Goal: Information Seeking & Learning: Learn about a topic

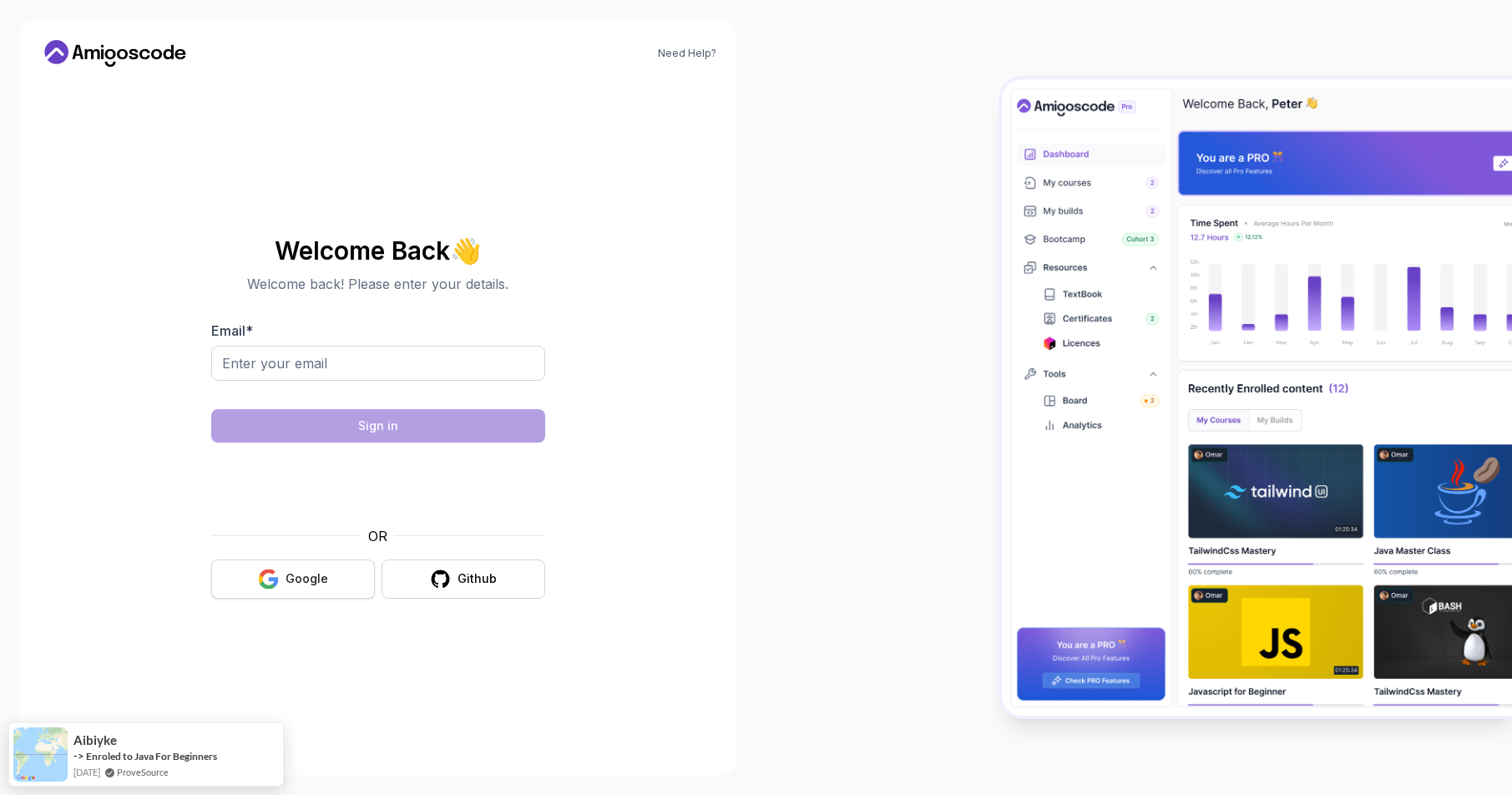
click at [339, 570] on button "Google" at bounding box center [292, 580] width 164 height 39
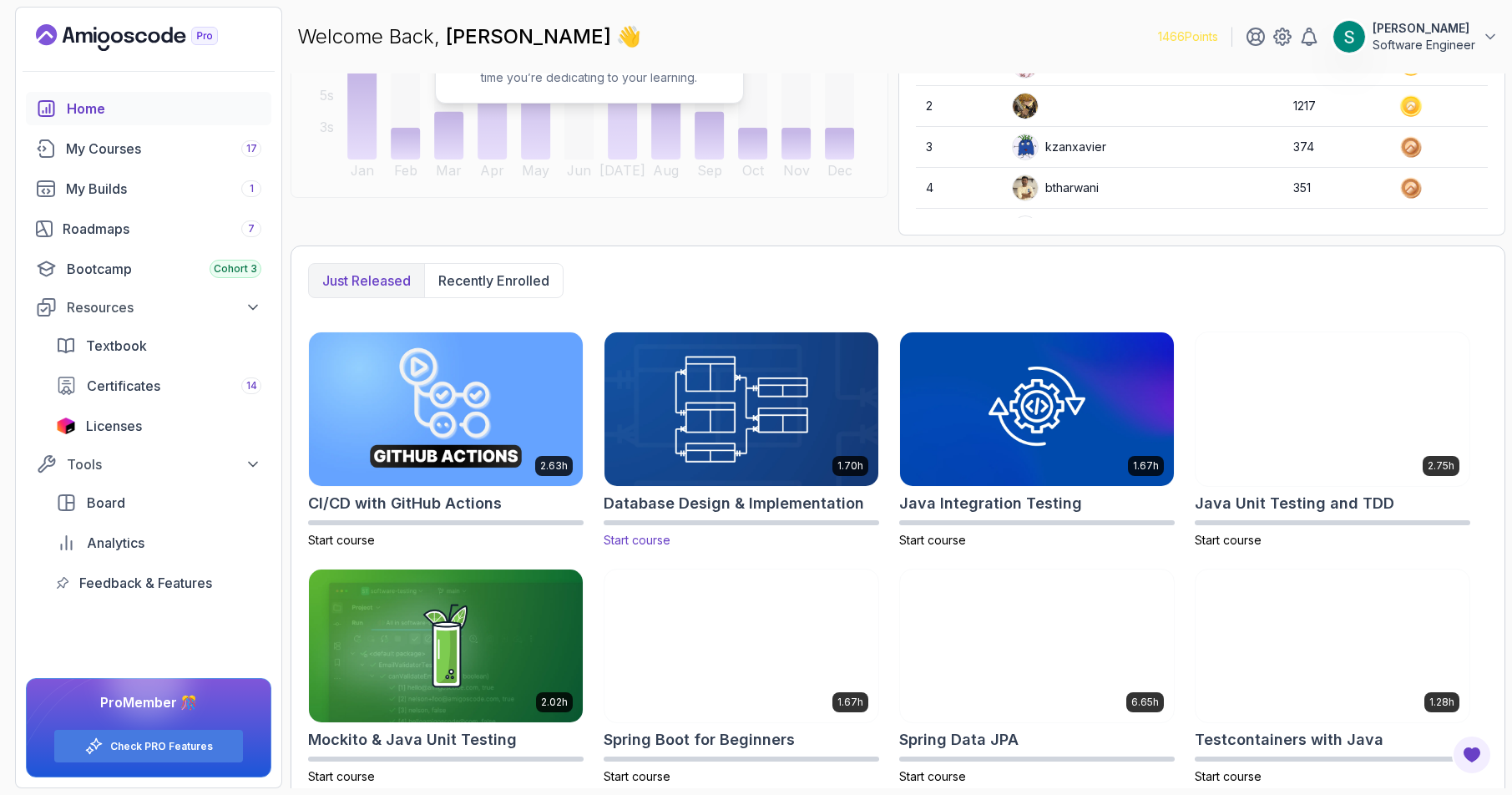
scroll to position [275, 0]
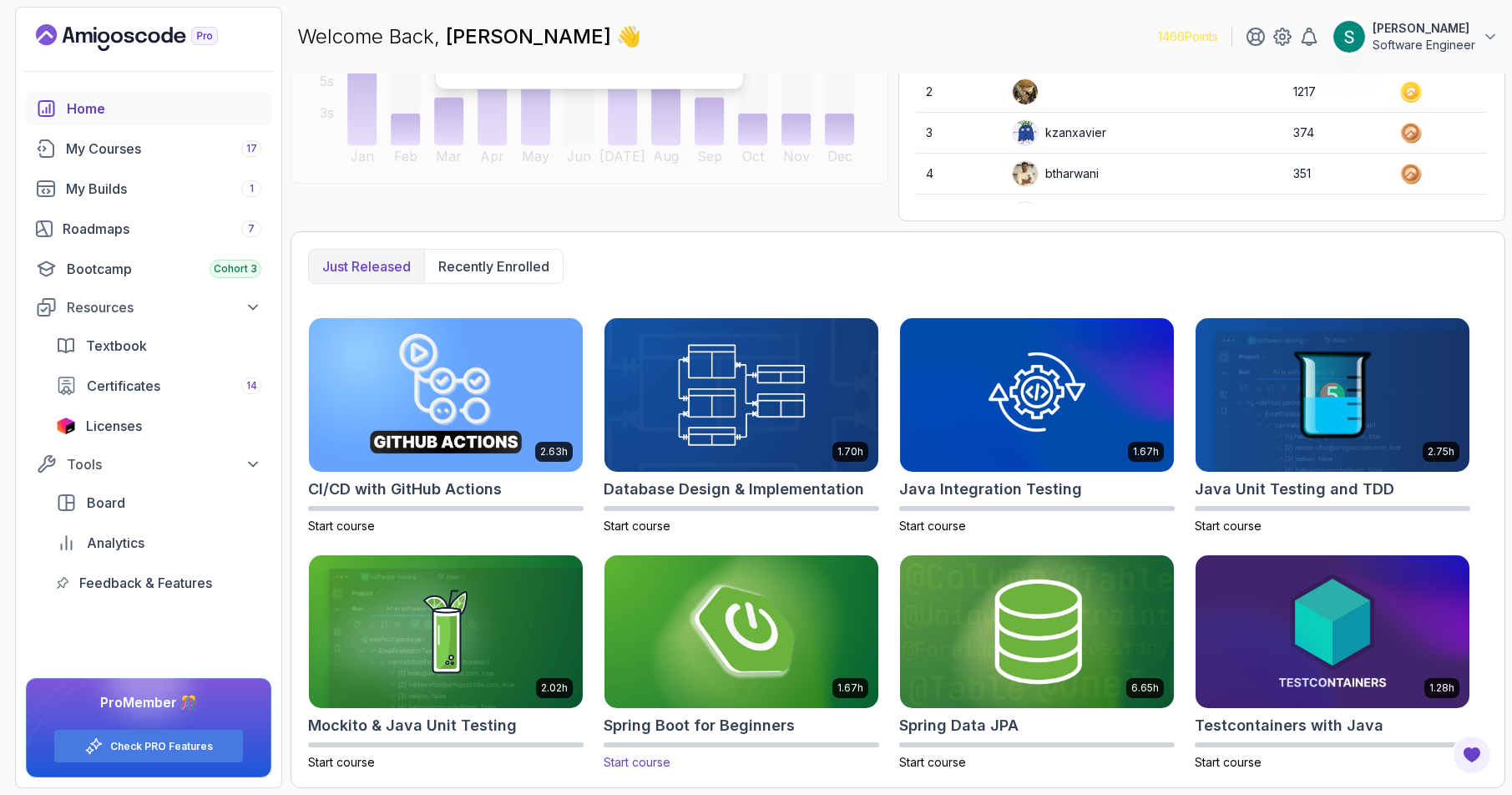
click at [712, 625] on img at bounding box center [741, 632] width 287 height 161
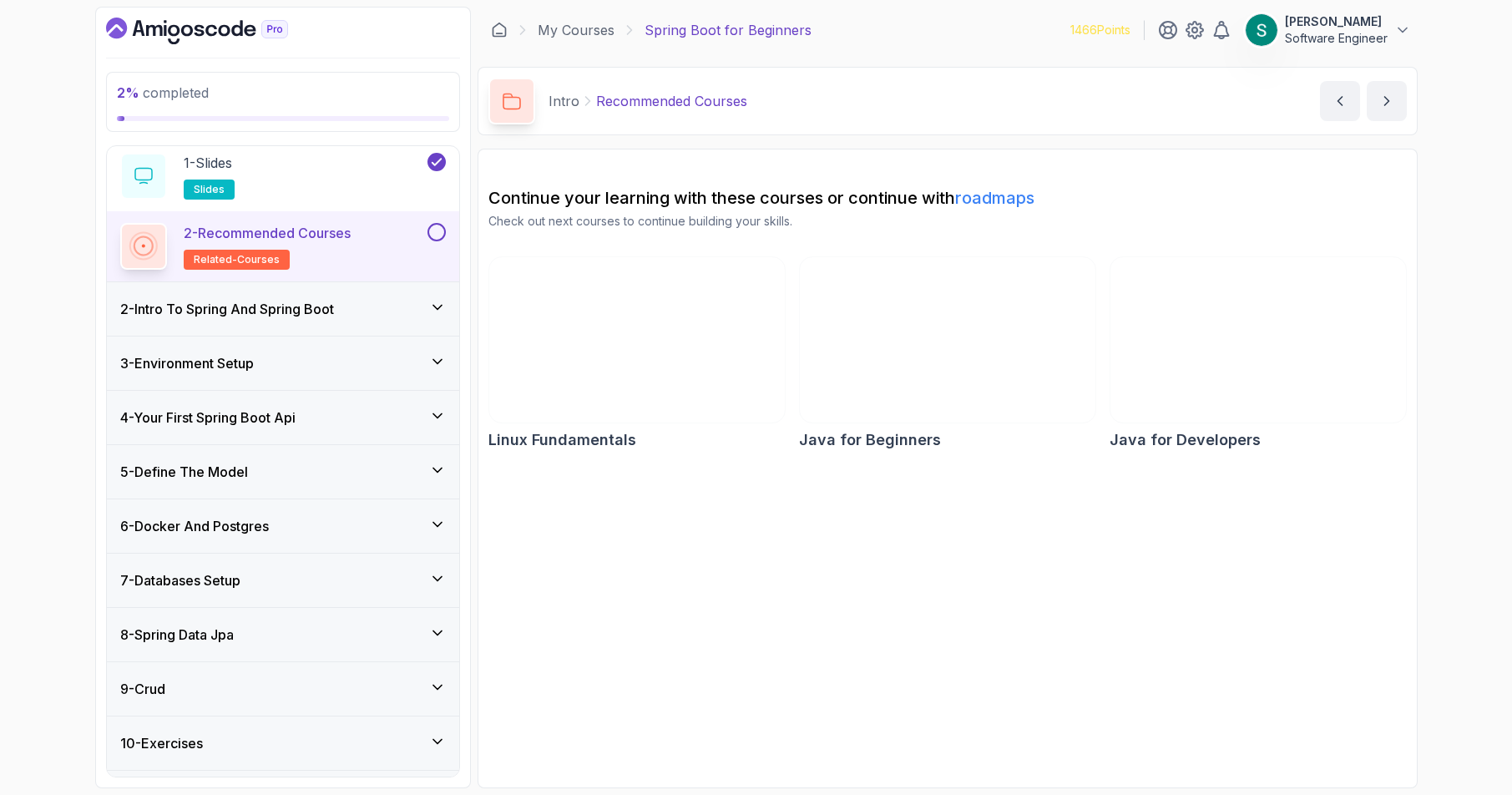
scroll to position [26, 0]
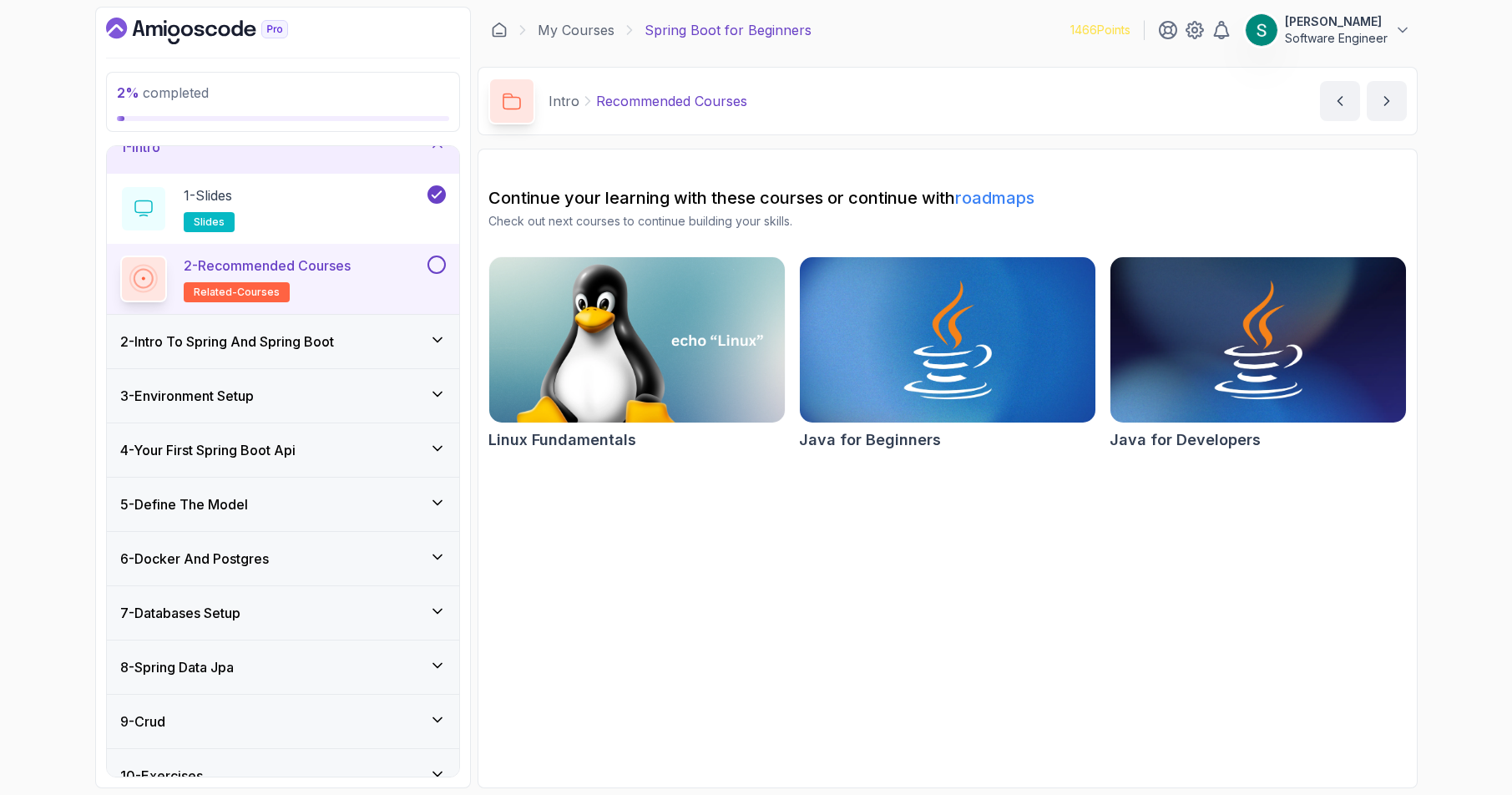
click at [431, 348] on div "2 - Intro To Spring And Spring Boot" at bounding box center [283, 341] width 326 height 20
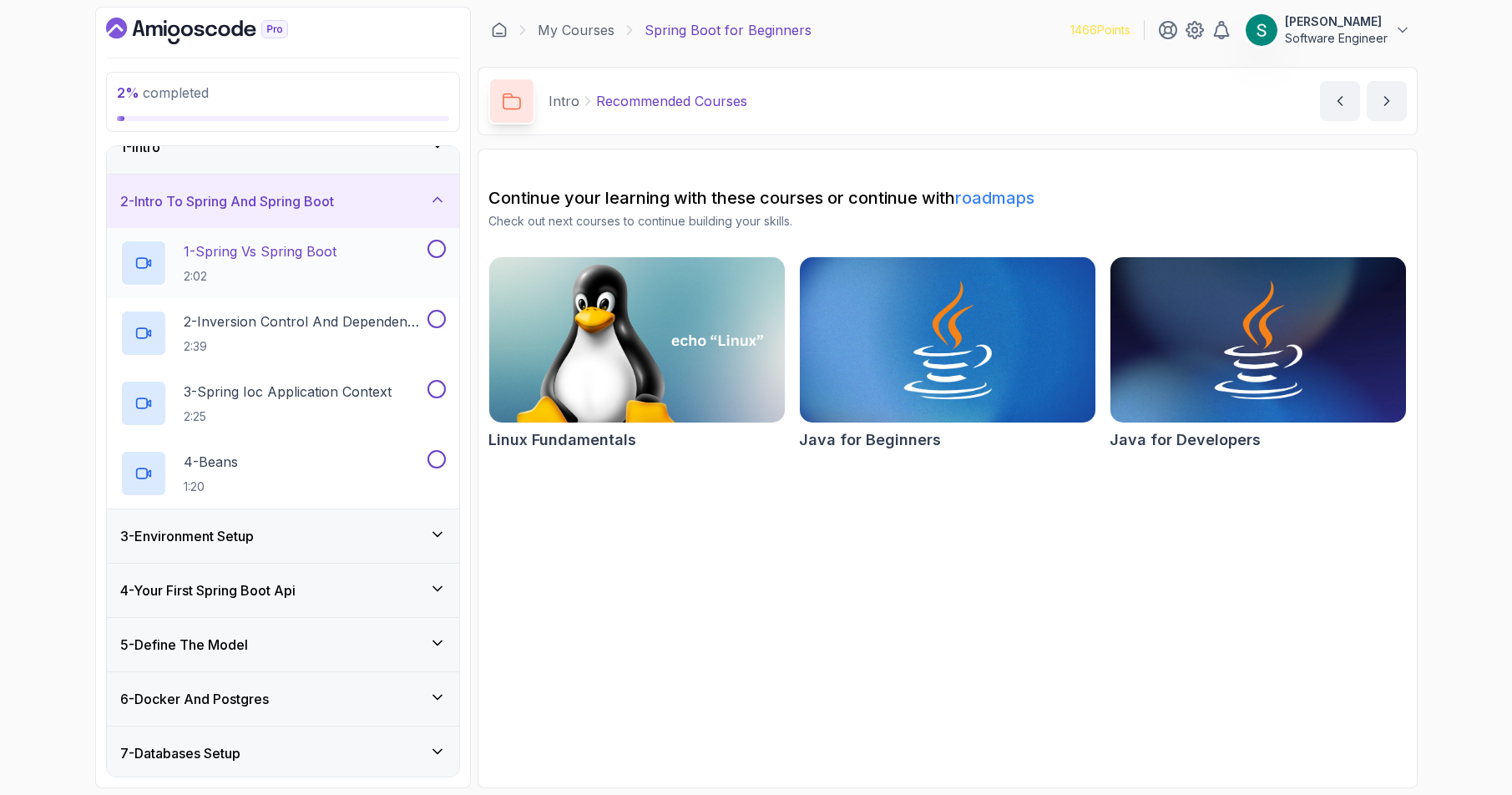
click at [353, 275] on div "1 - Spring Vs Spring Boot 2:02" at bounding box center [272, 263] width 304 height 47
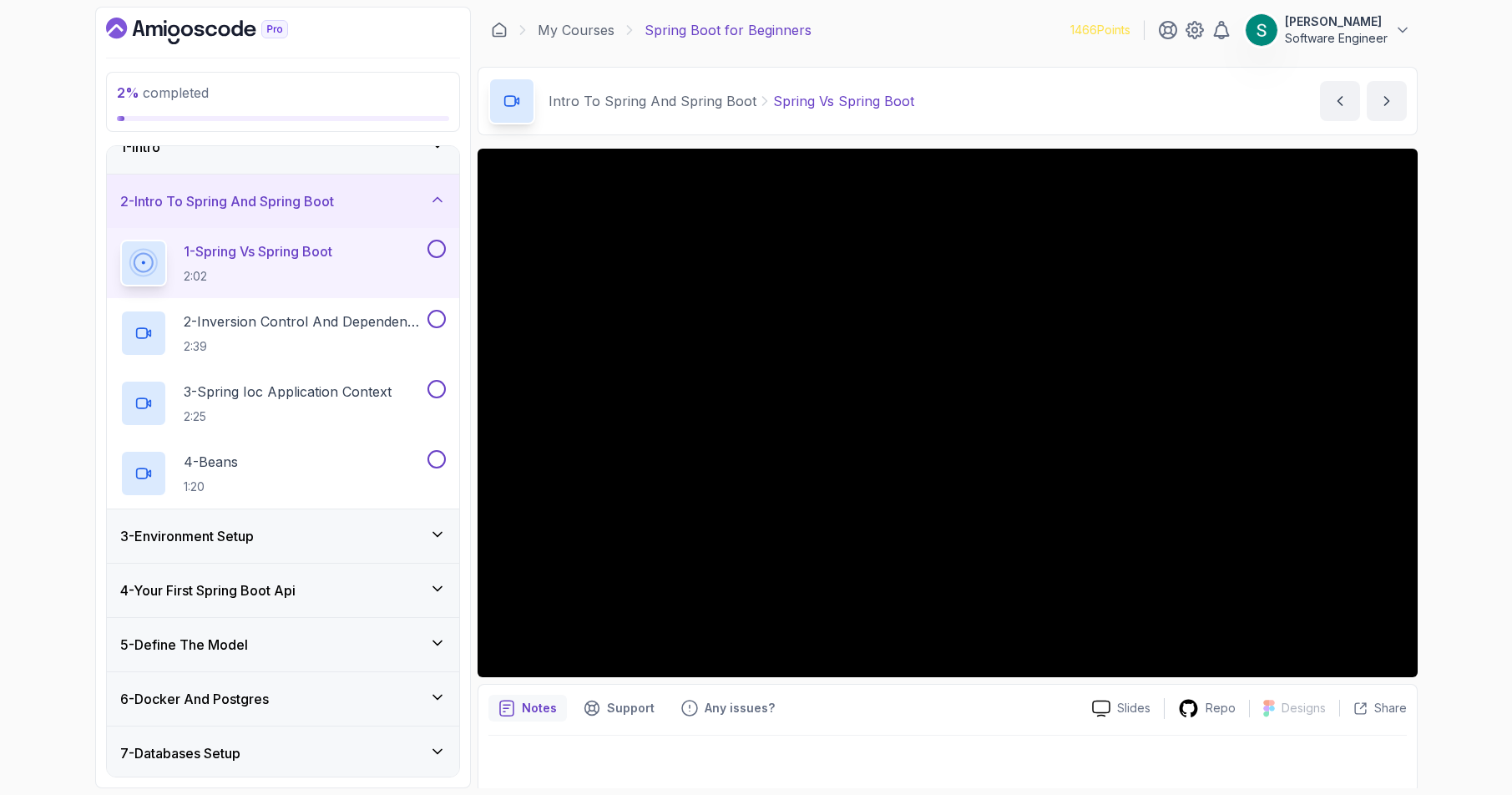
click at [984, 7] on div "My Courses Spring Boot for Beginners 1466 Points [PERSON_NAME] Software Engineer" at bounding box center [947, 30] width 940 height 47
click at [1449, 473] on div "2 % completed 1 - Intro 2 - Intro To Spring And Spring Boot 1 - Spring Vs Sprin…" at bounding box center [756, 397] width 1512 height 795
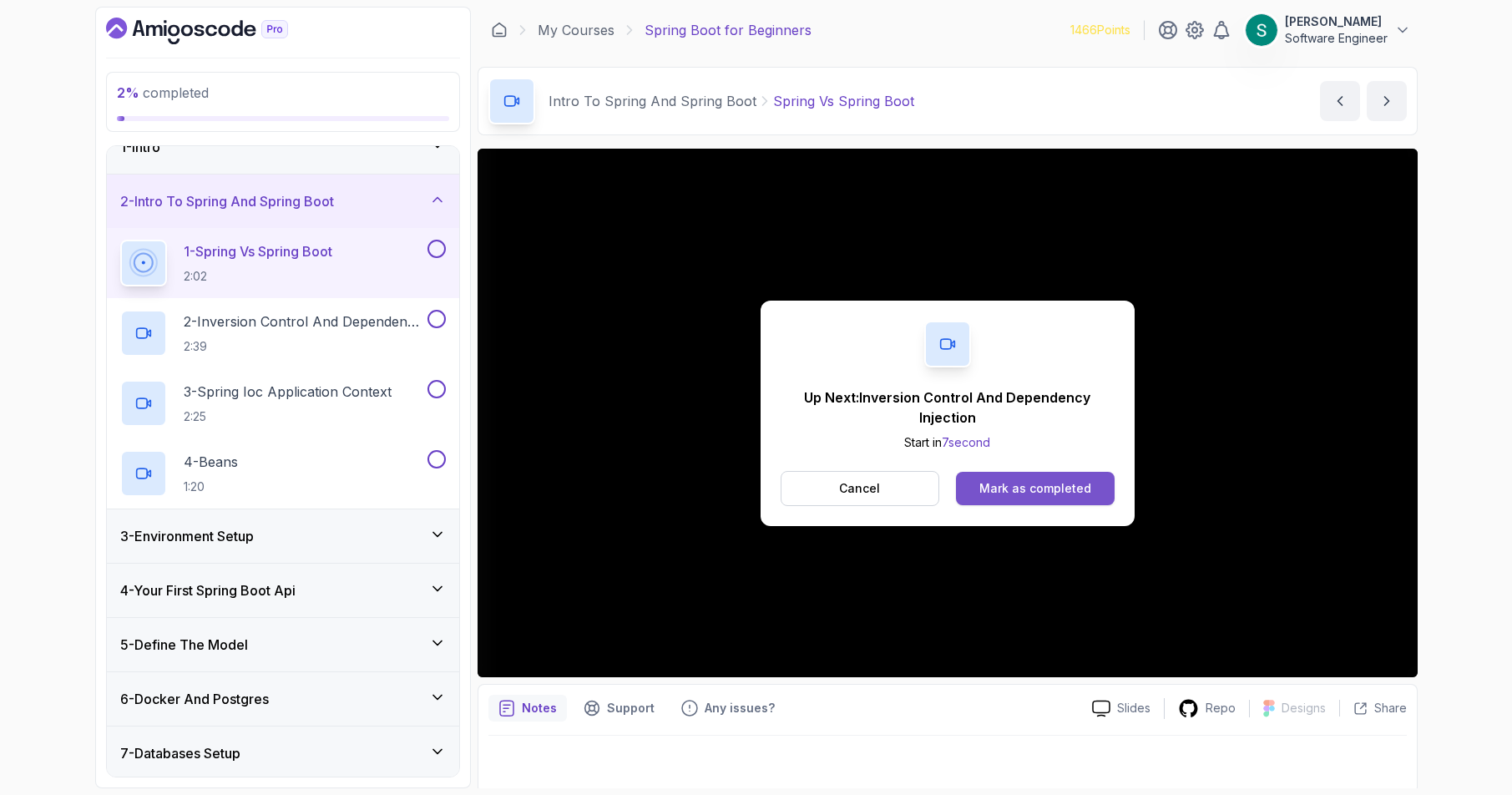
click at [1023, 490] on div "Mark as completed" at bounding box center [1035, 488] width 112 height 16
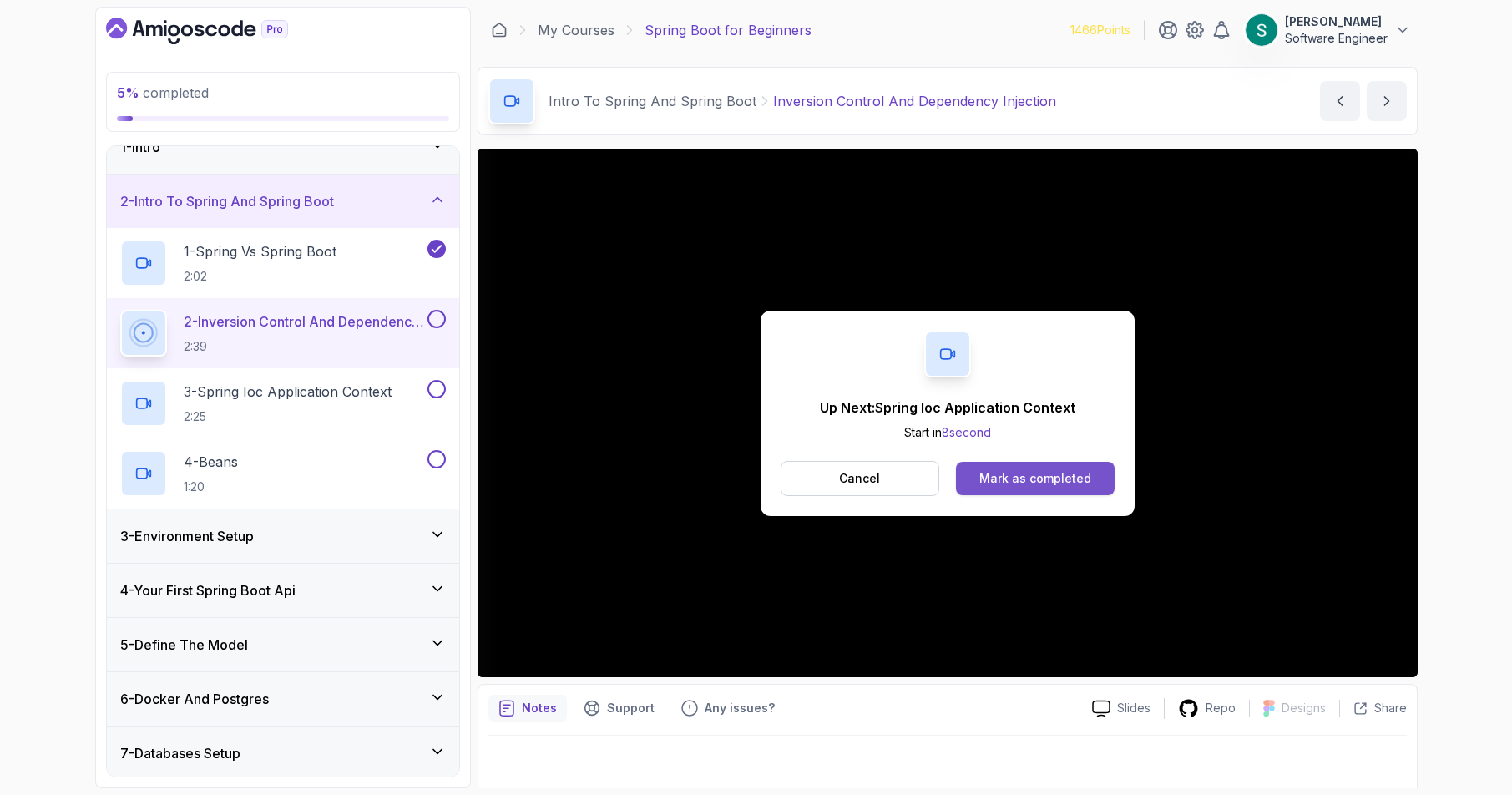
click at [1081, 485] on div "Mark as completed" at bounding box center [1035, 478] width 112 height 16
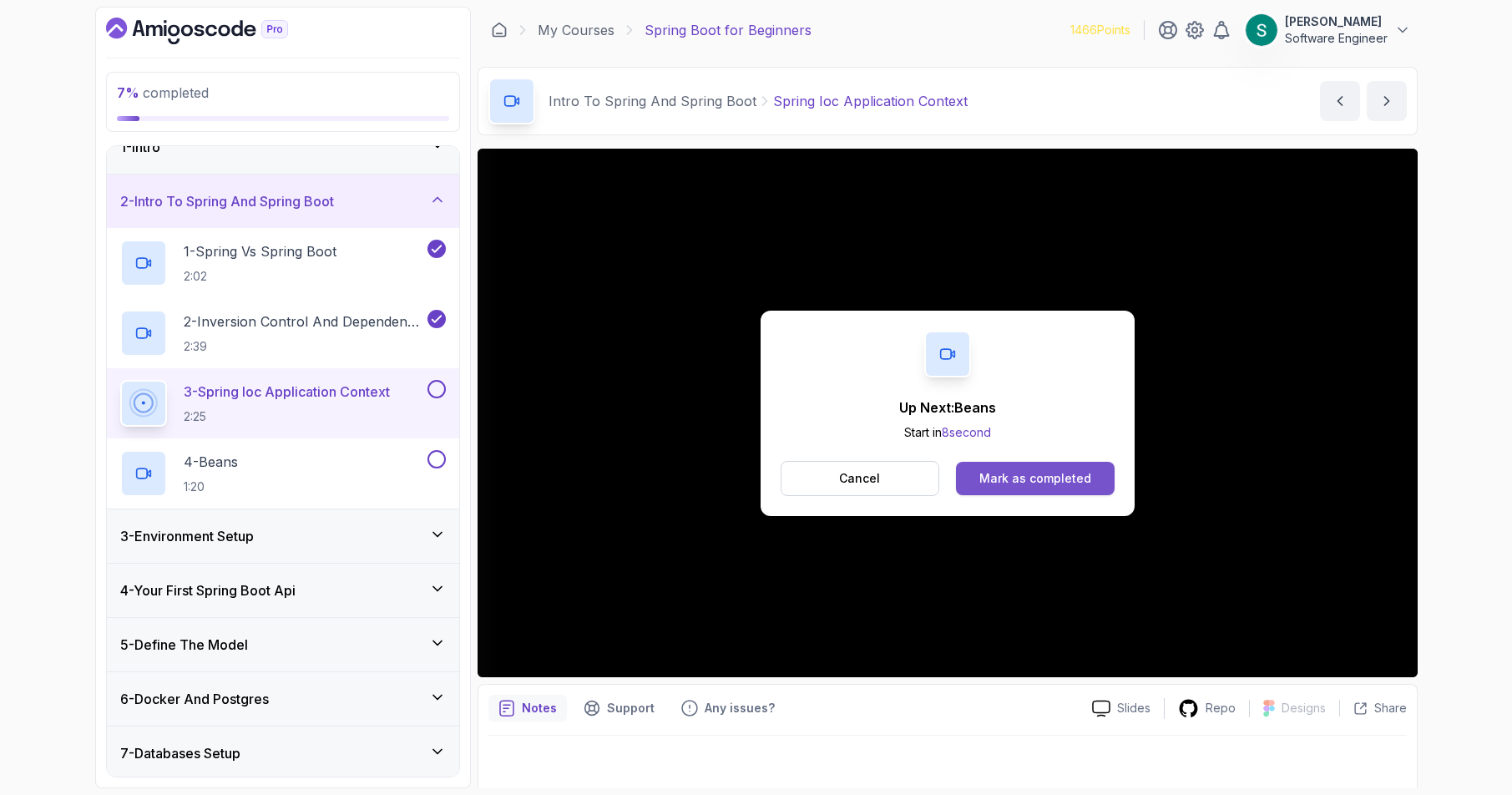
click at [1086, 488] on button "Mark as completed" at bounding box center [1035, 479] width 158 height 33
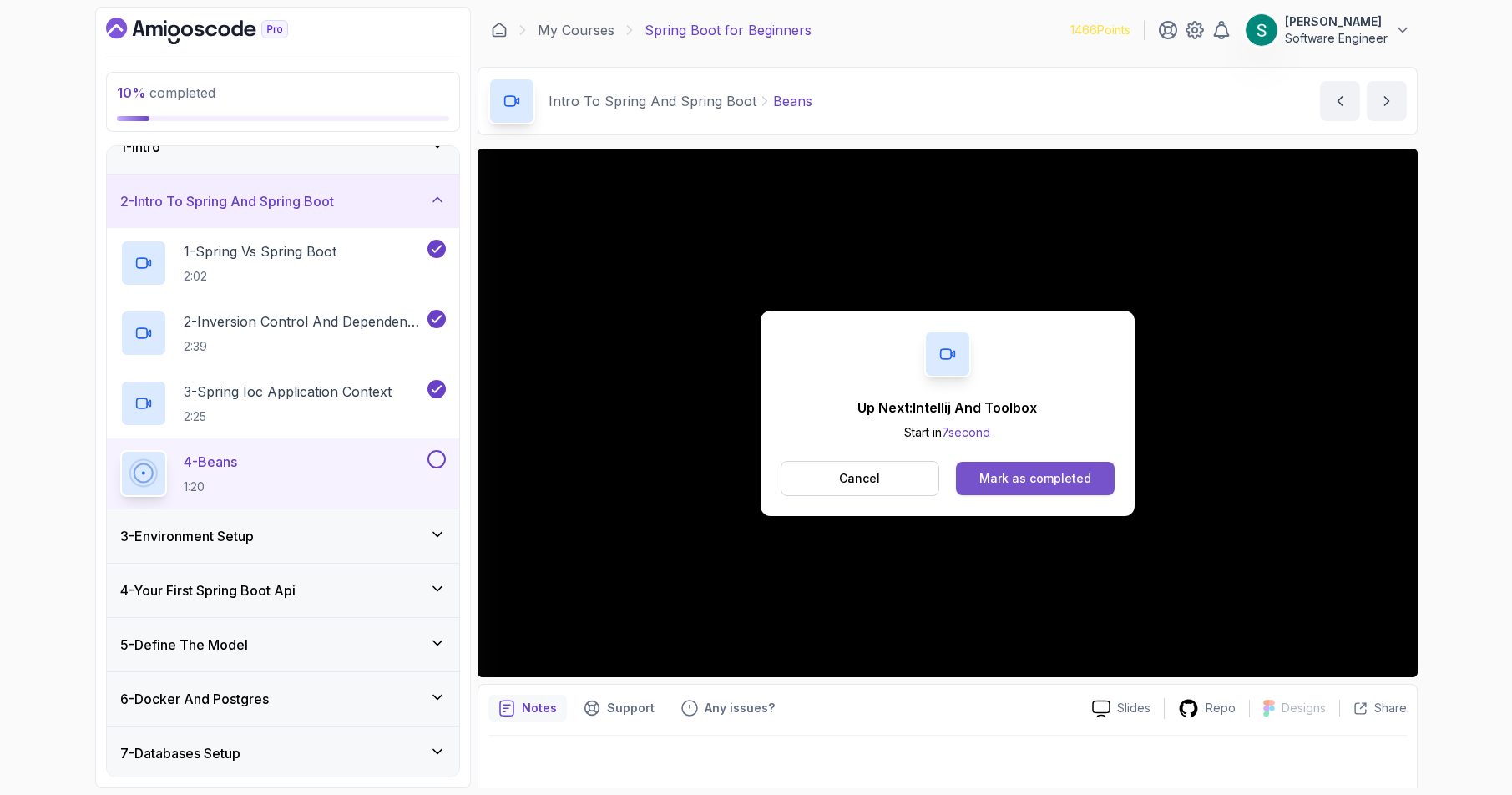
click at [1057, 469] on button "Mark as completed" at bounding box center [1035, 479] width 158 height 33
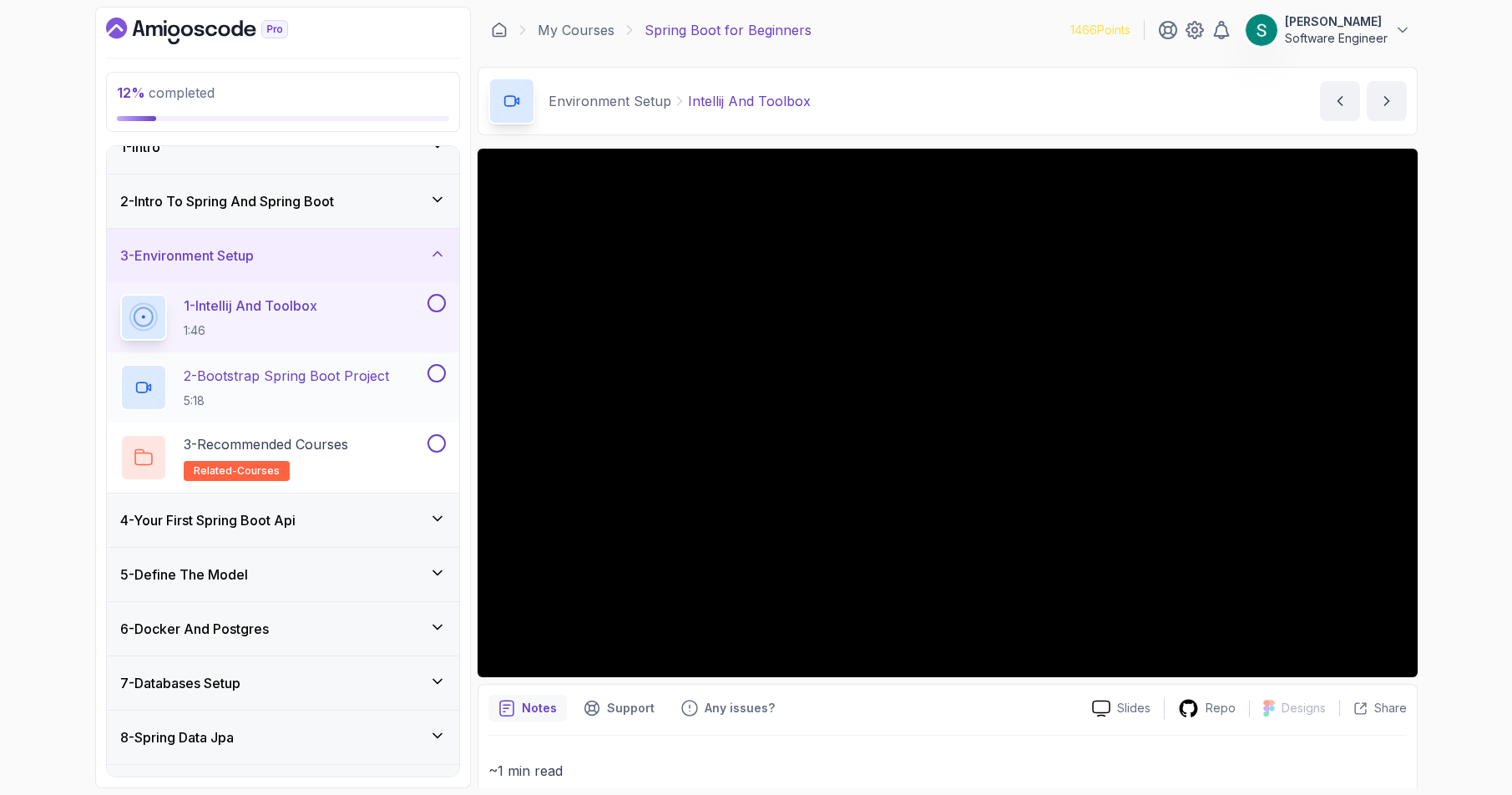
click at [331, 391] on h2 "2 - Bootstrap Spring Boot Project 5:18" at bounding box center [286, 388] width 206 height 44
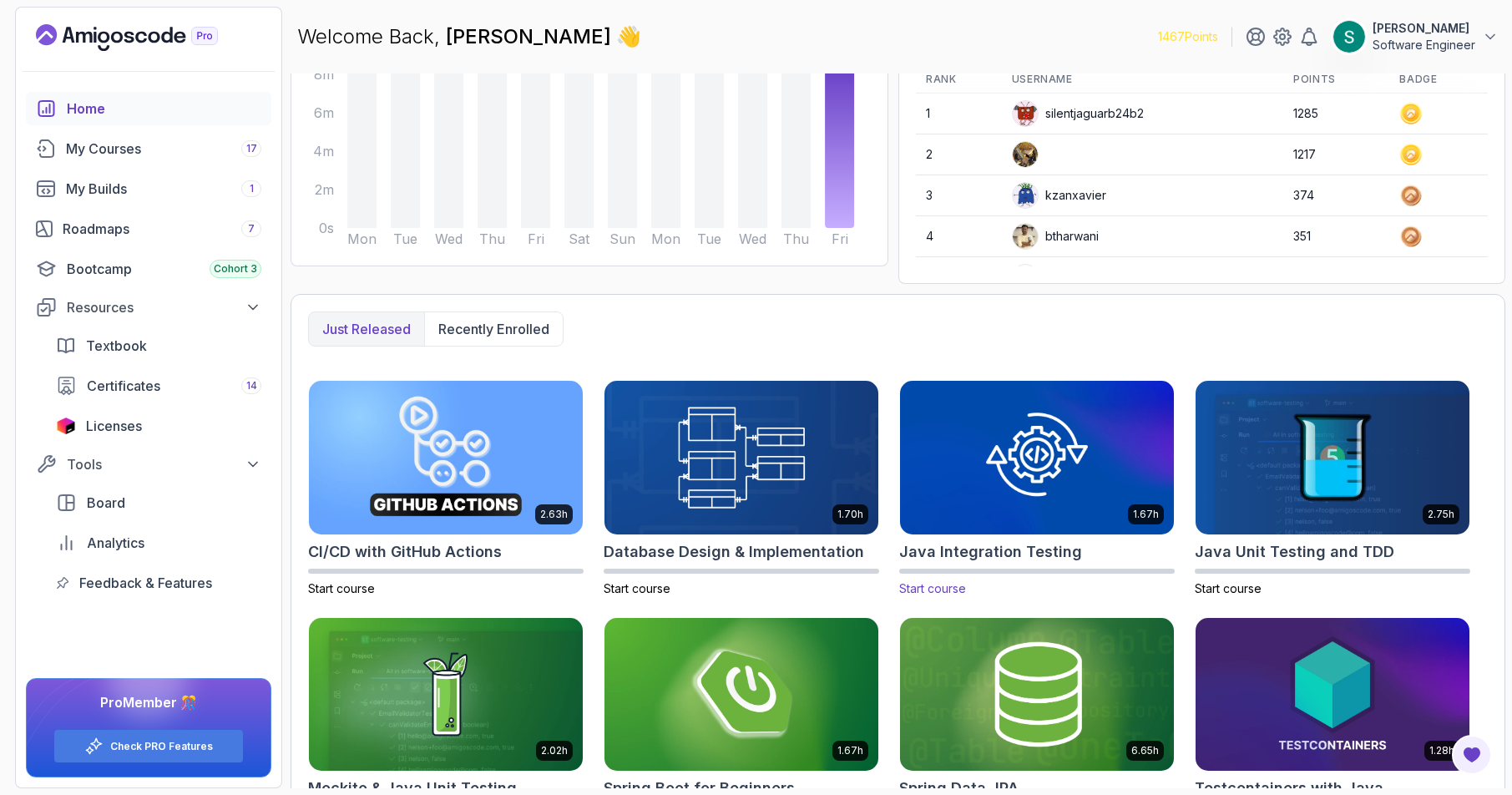
scroll to position [178, 0]
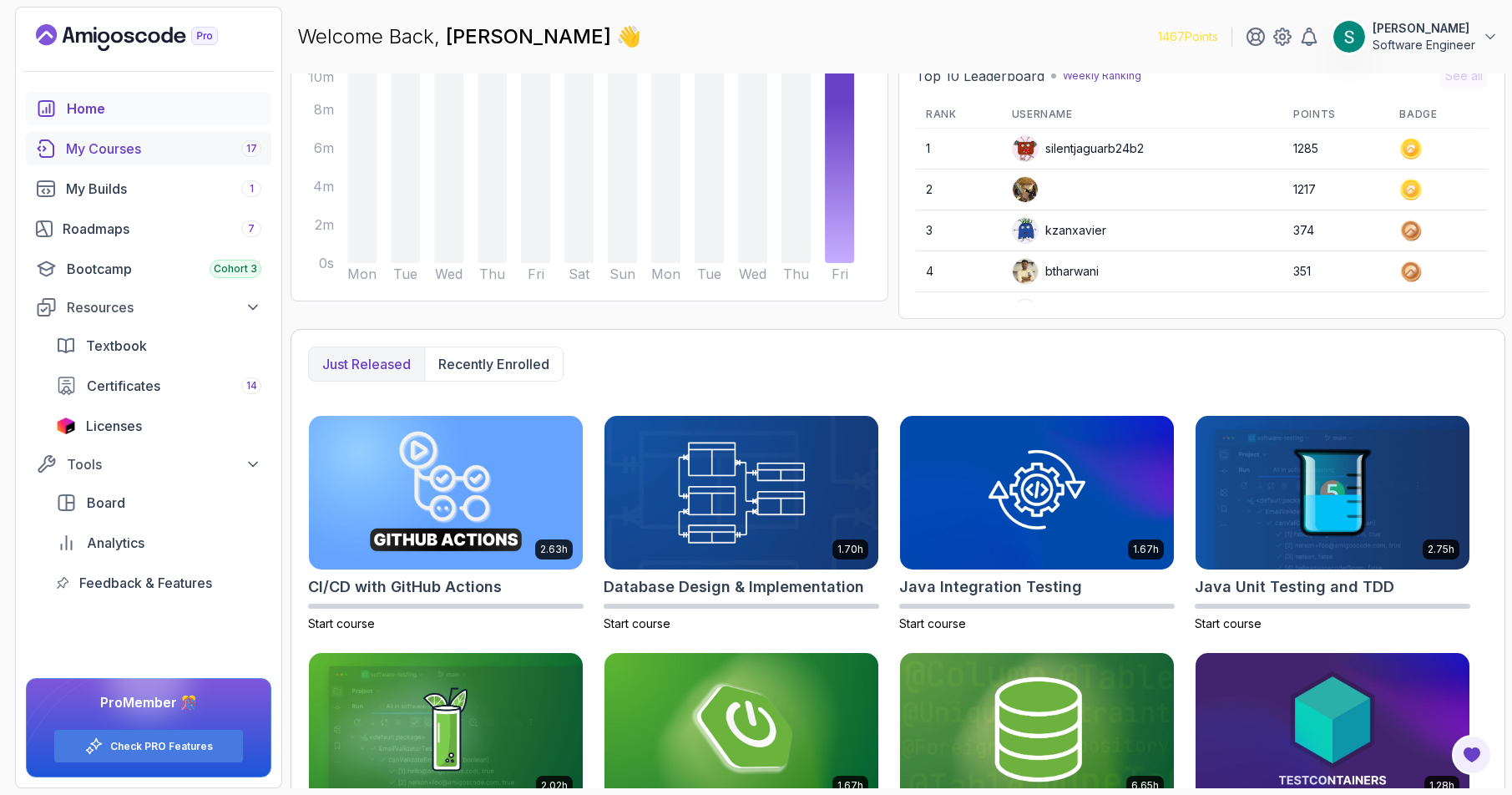
click at [163, 144] on div "My Courses 17" at bounding box center [164, 148] width 195 height 20
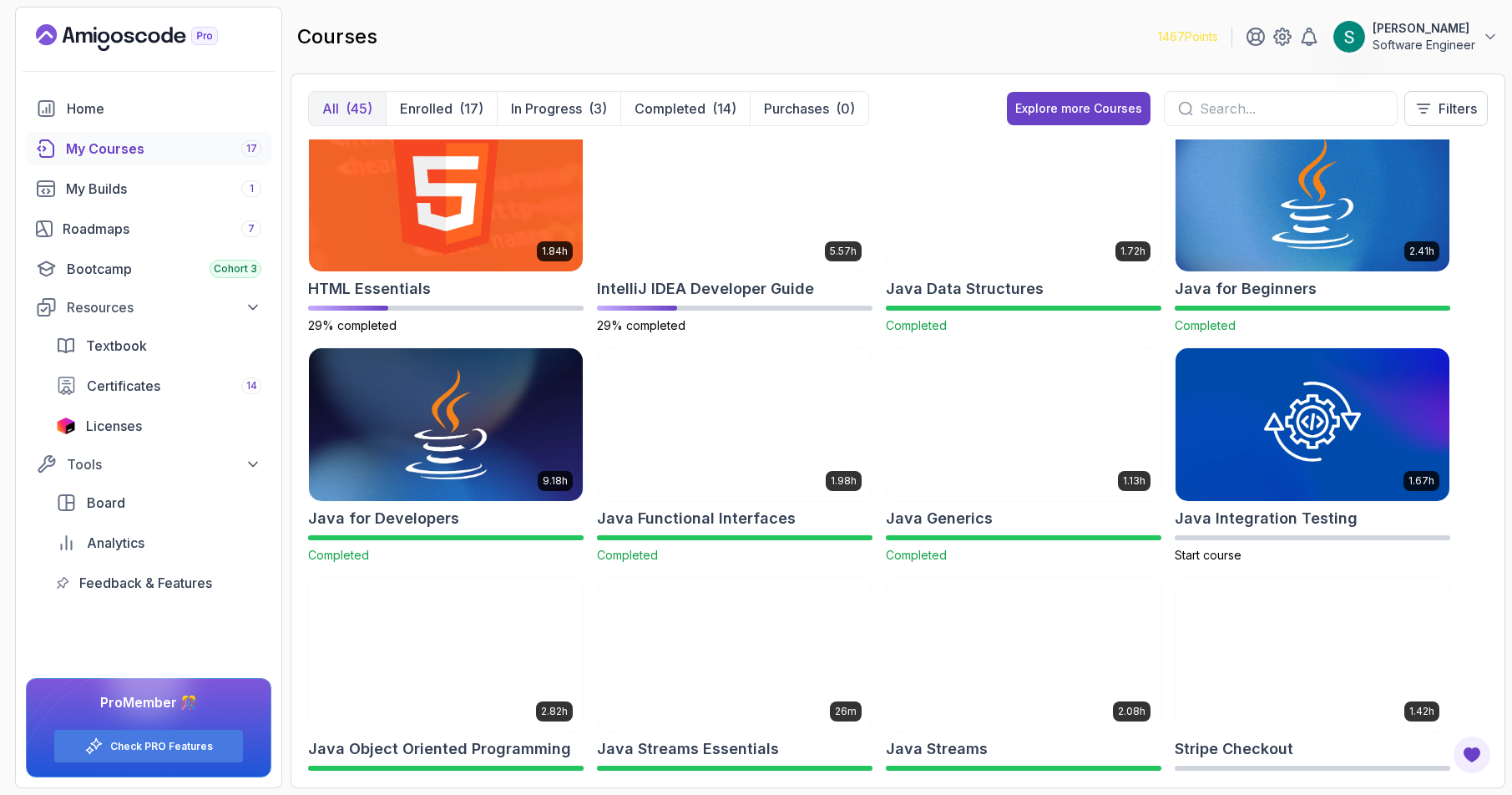
scroll to position [647, 0]
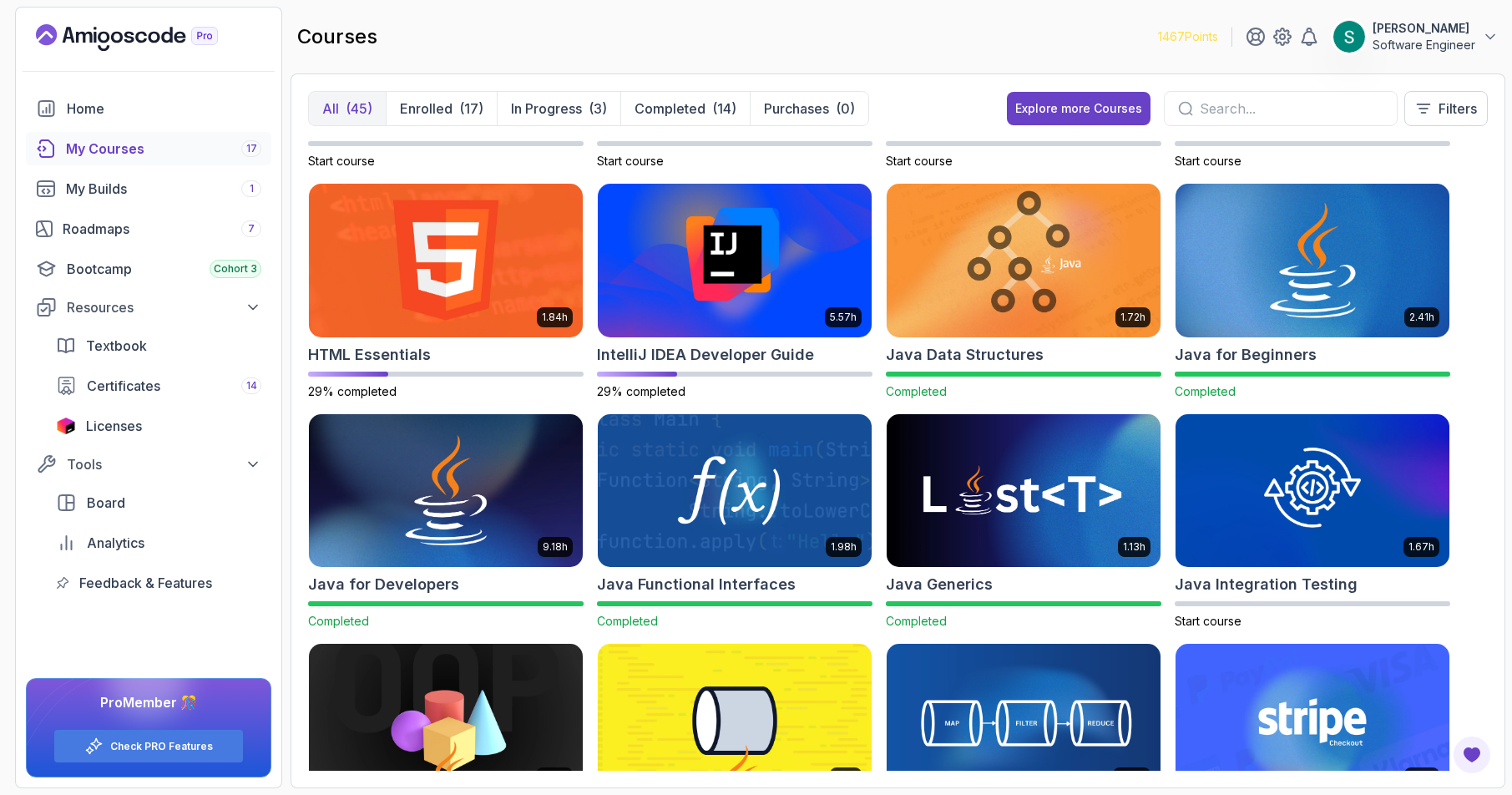
click at [1317, 250] on img at bounding box center [1312, 260] width 287 height 161
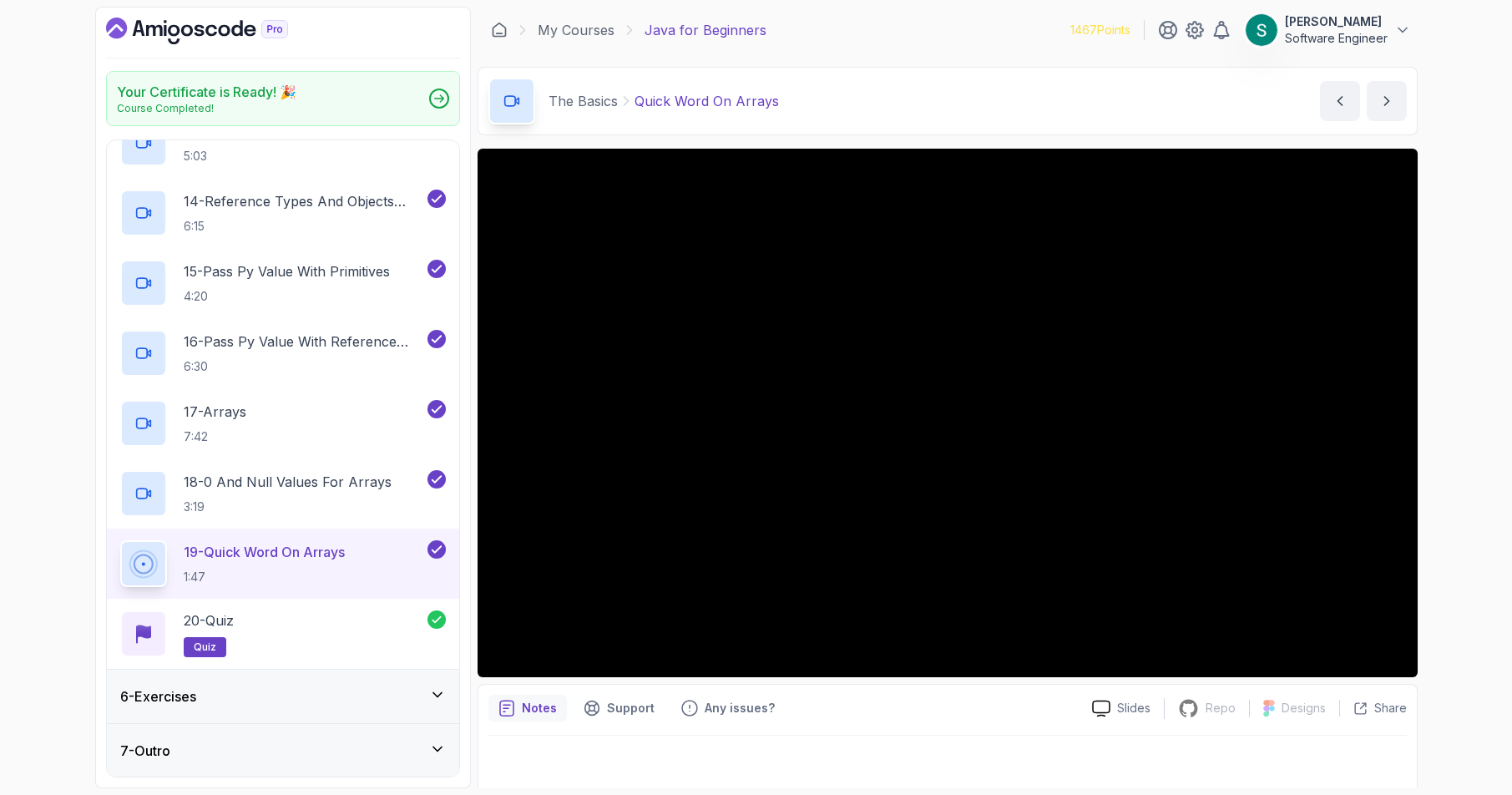
scroll to position [1147, 0]
click at [419, 691] on div "6 - Exercises" at bounding box center [283, 696] width 326 height 20
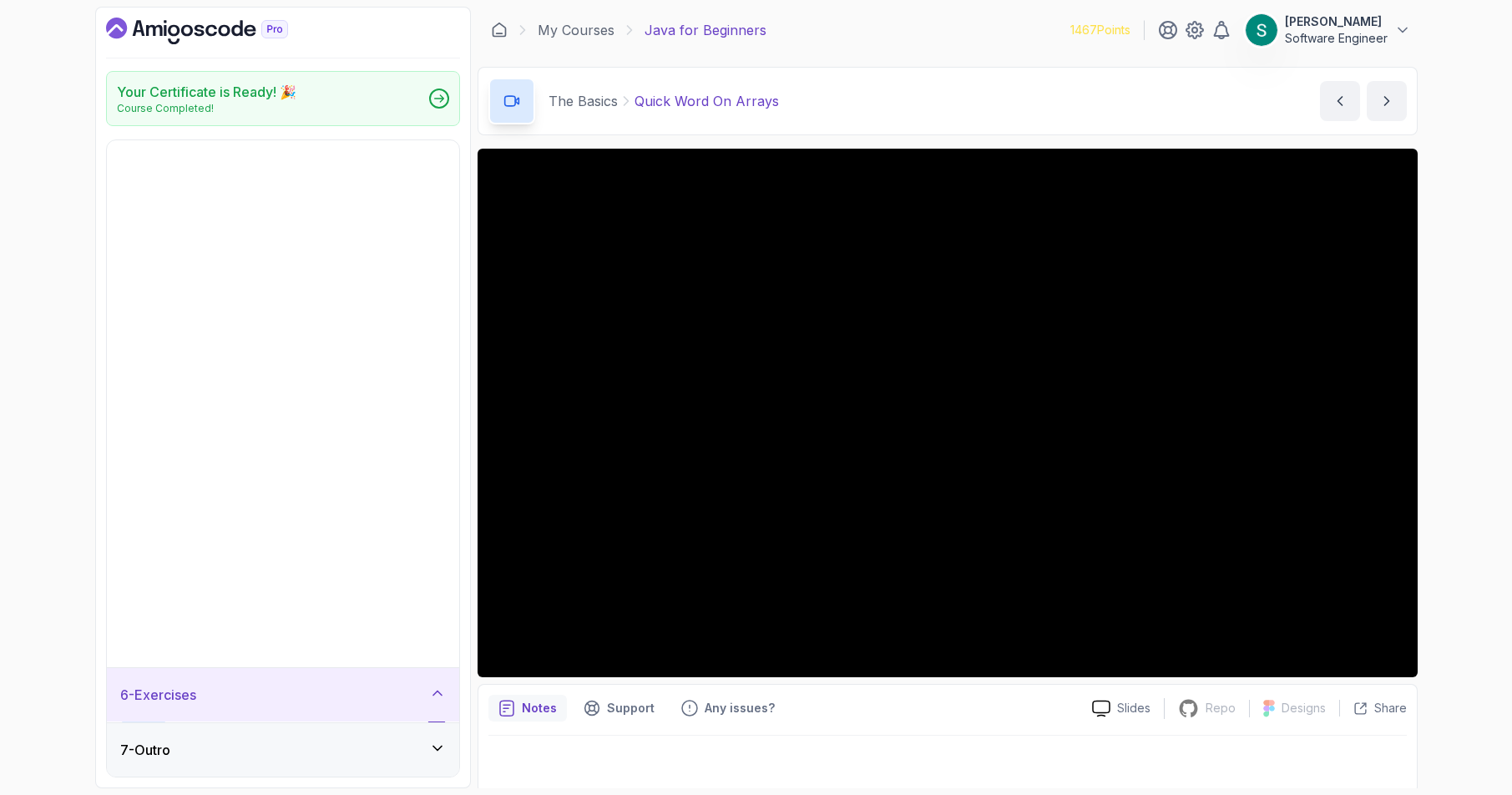
scroll to position [0, 0]
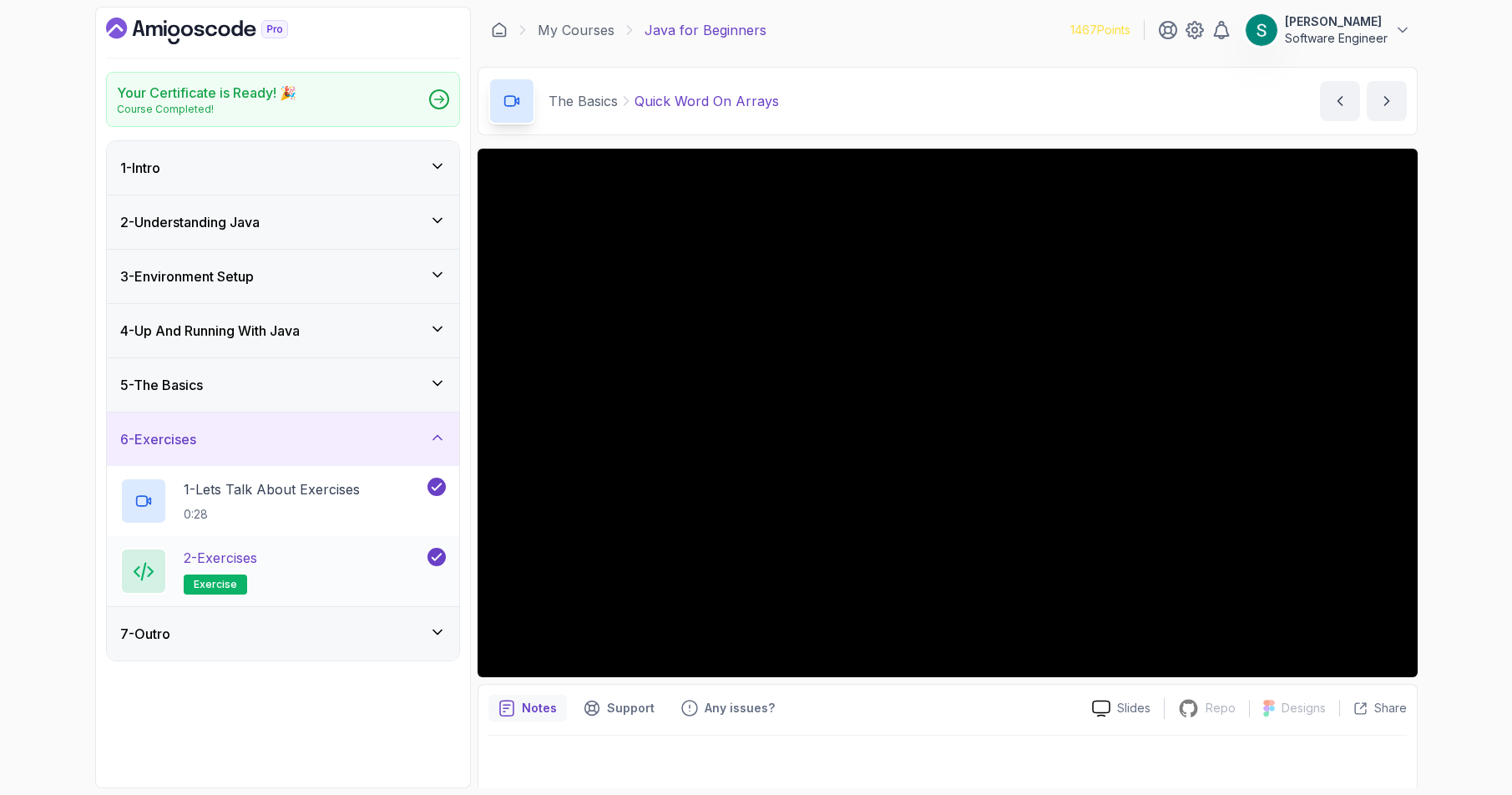
click at [315, 562] on div "2 - Exercises exercise" at bounding box center [272, 571] width 304 height 47
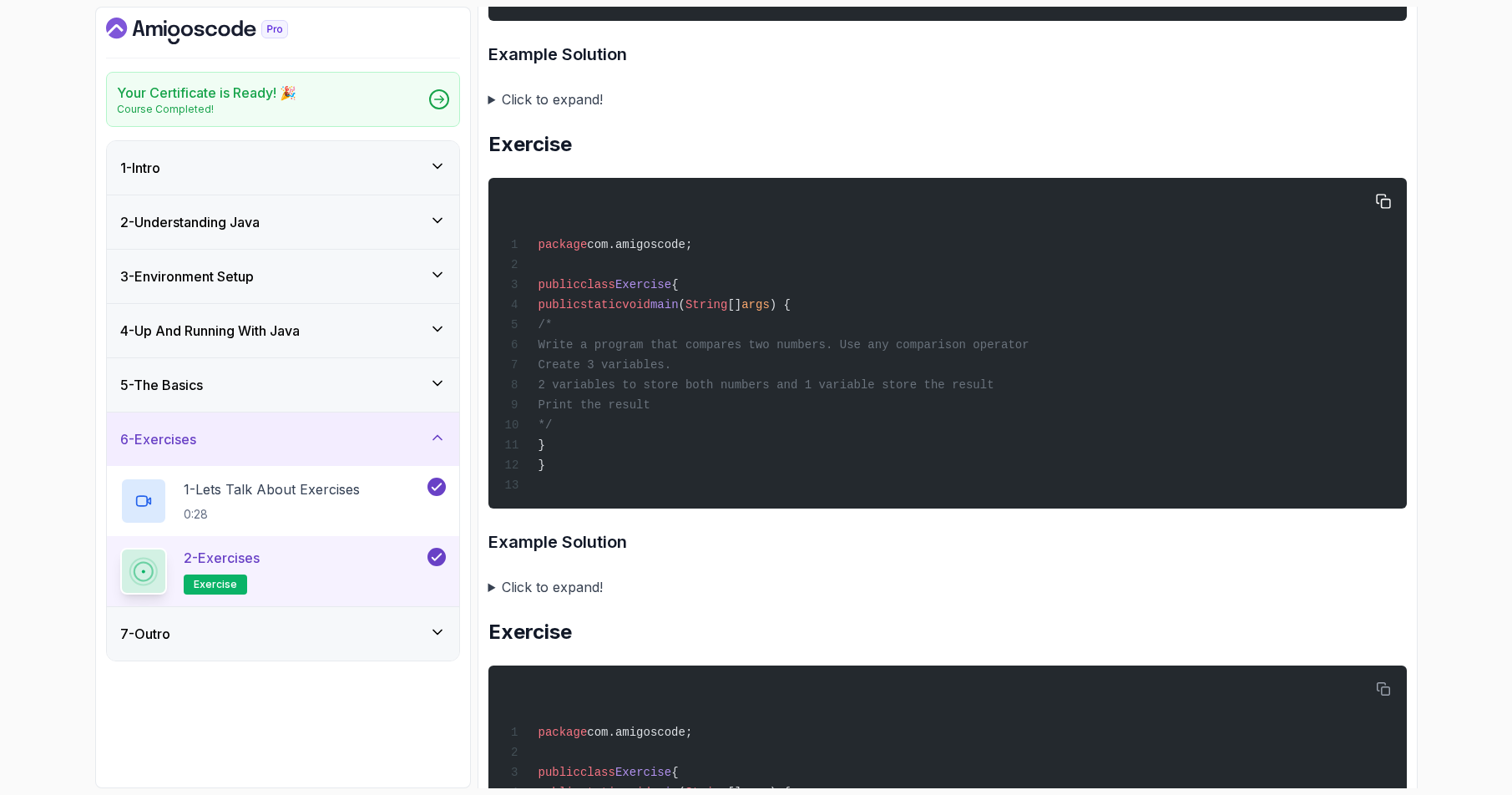
scroll to position [1147, 0]
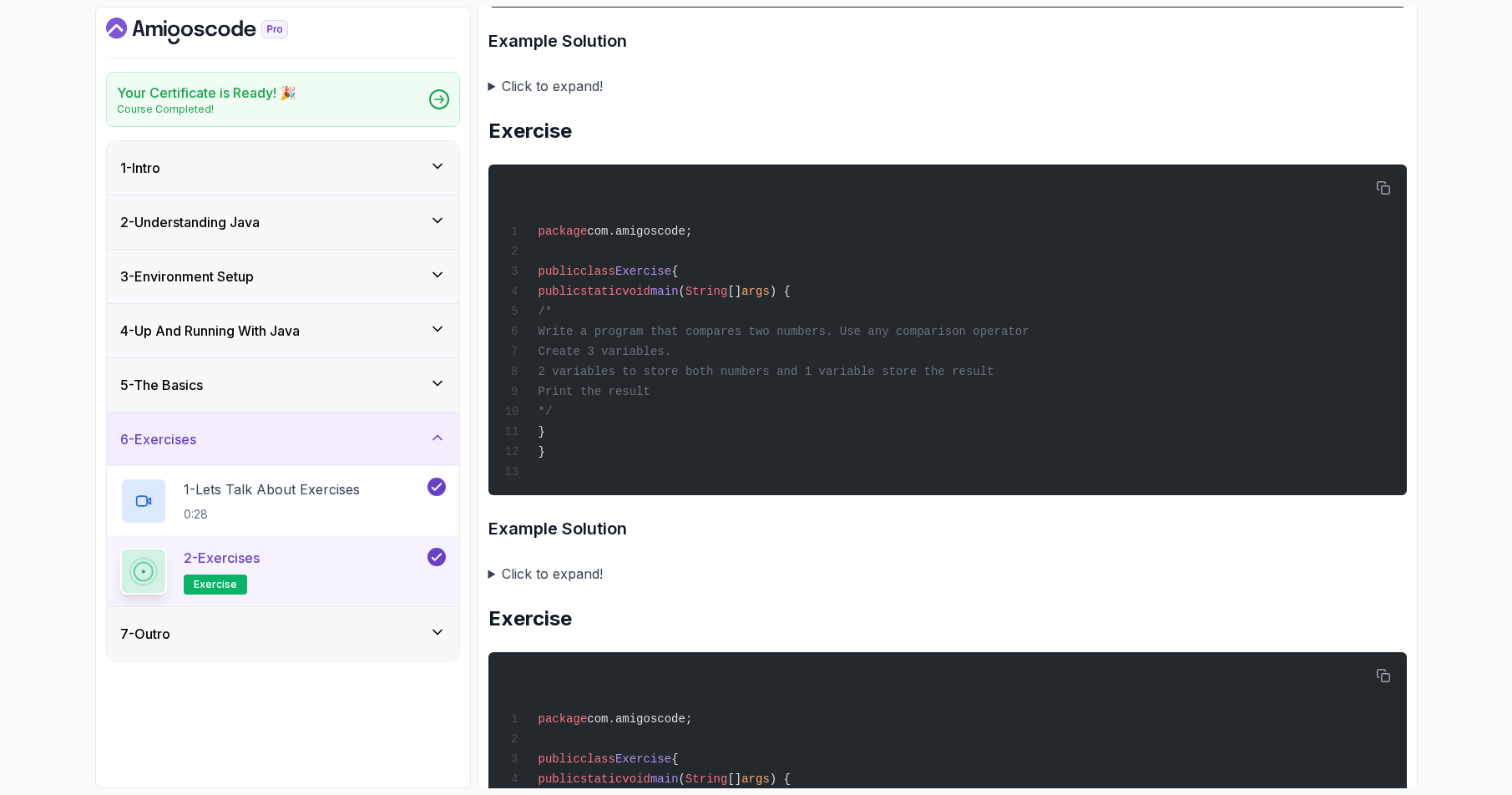
click at [374, 398] on div "5 - The Basics" at bounding box center [283, 385] width 352 height 53
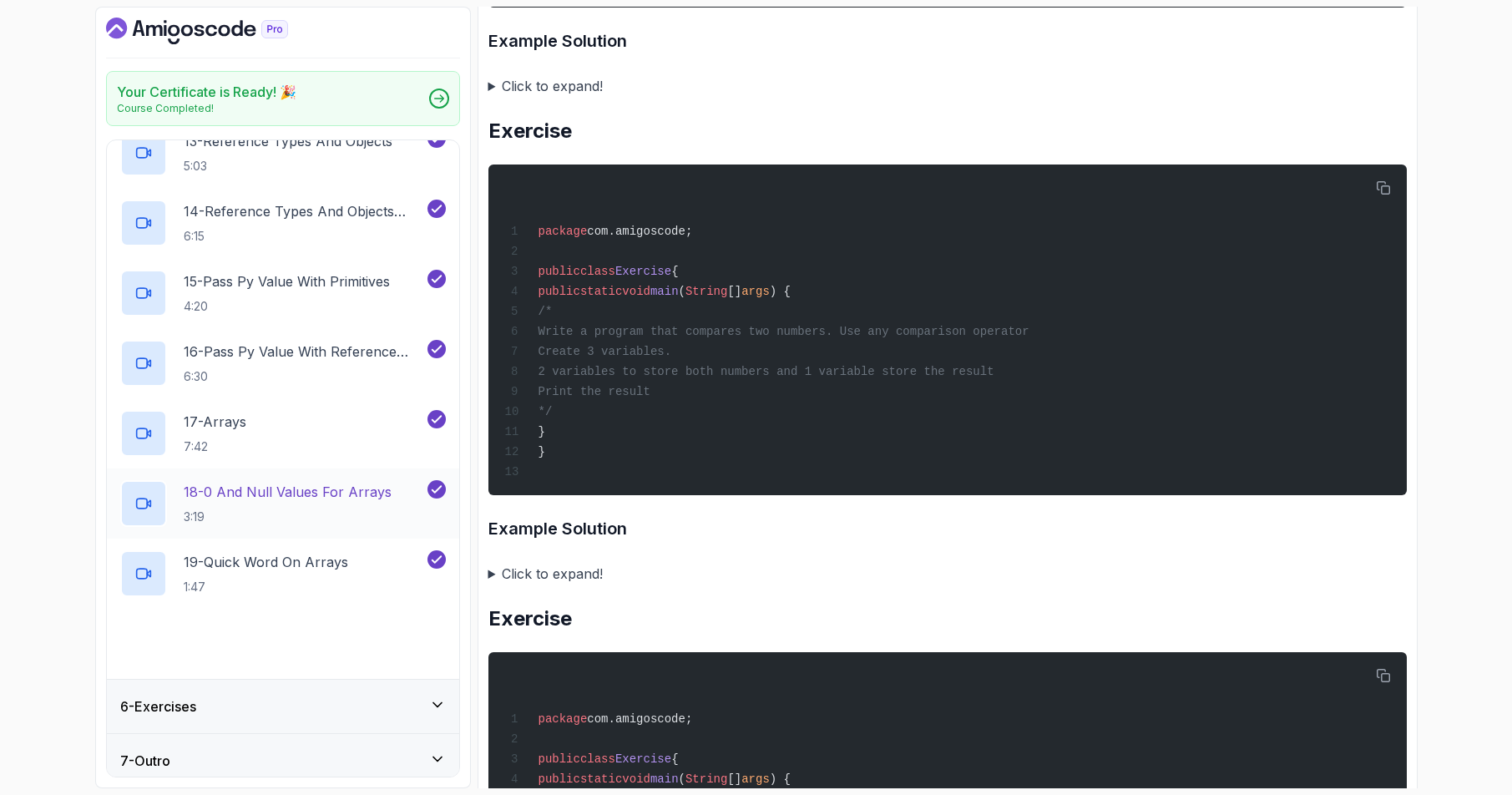
scroll to position [1147, 0]
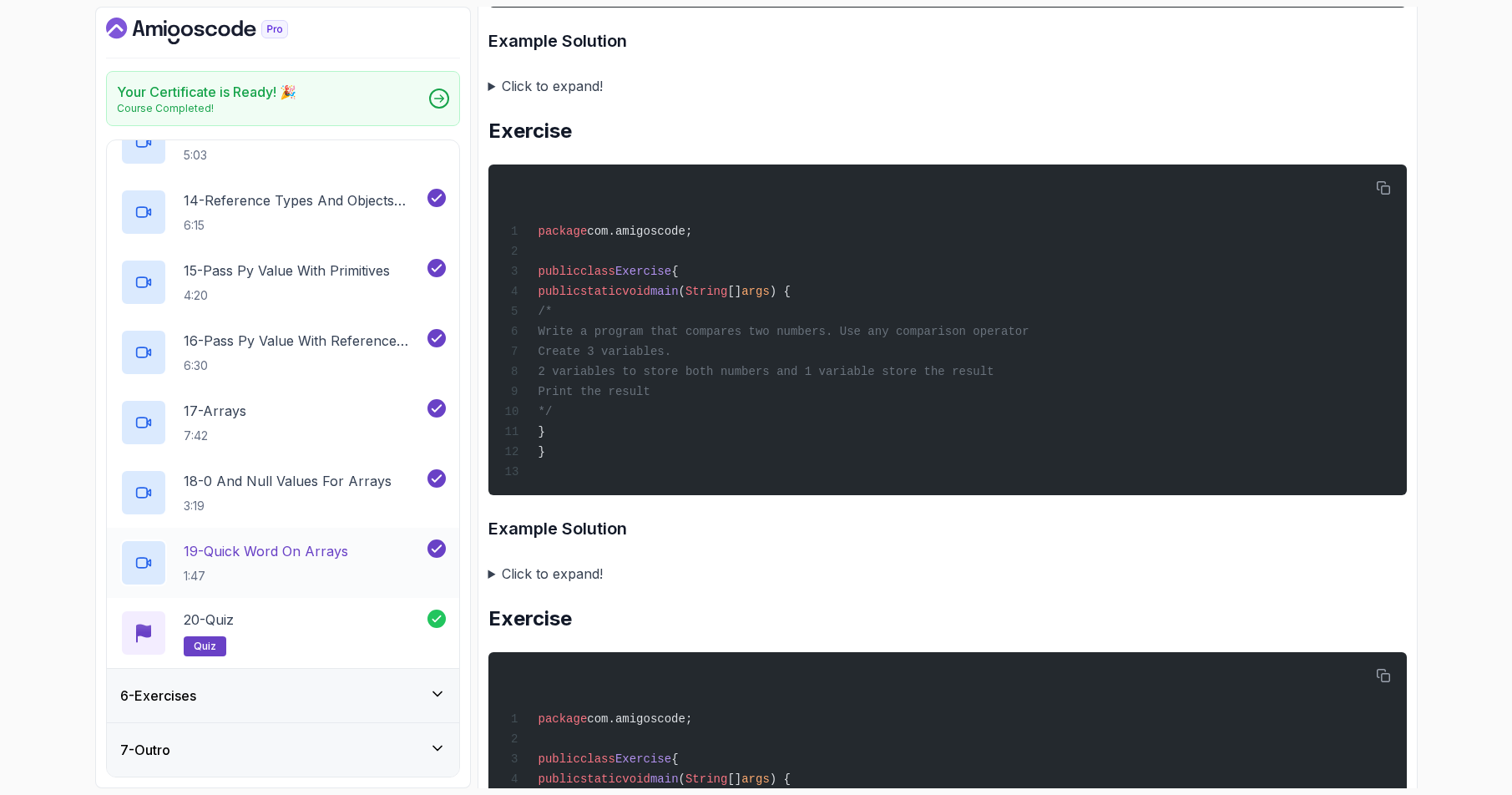
click at [369, 548] on div "19 - Quick Word On Arrays 1:47" at bounding box center [272, 563] width 304 height 47
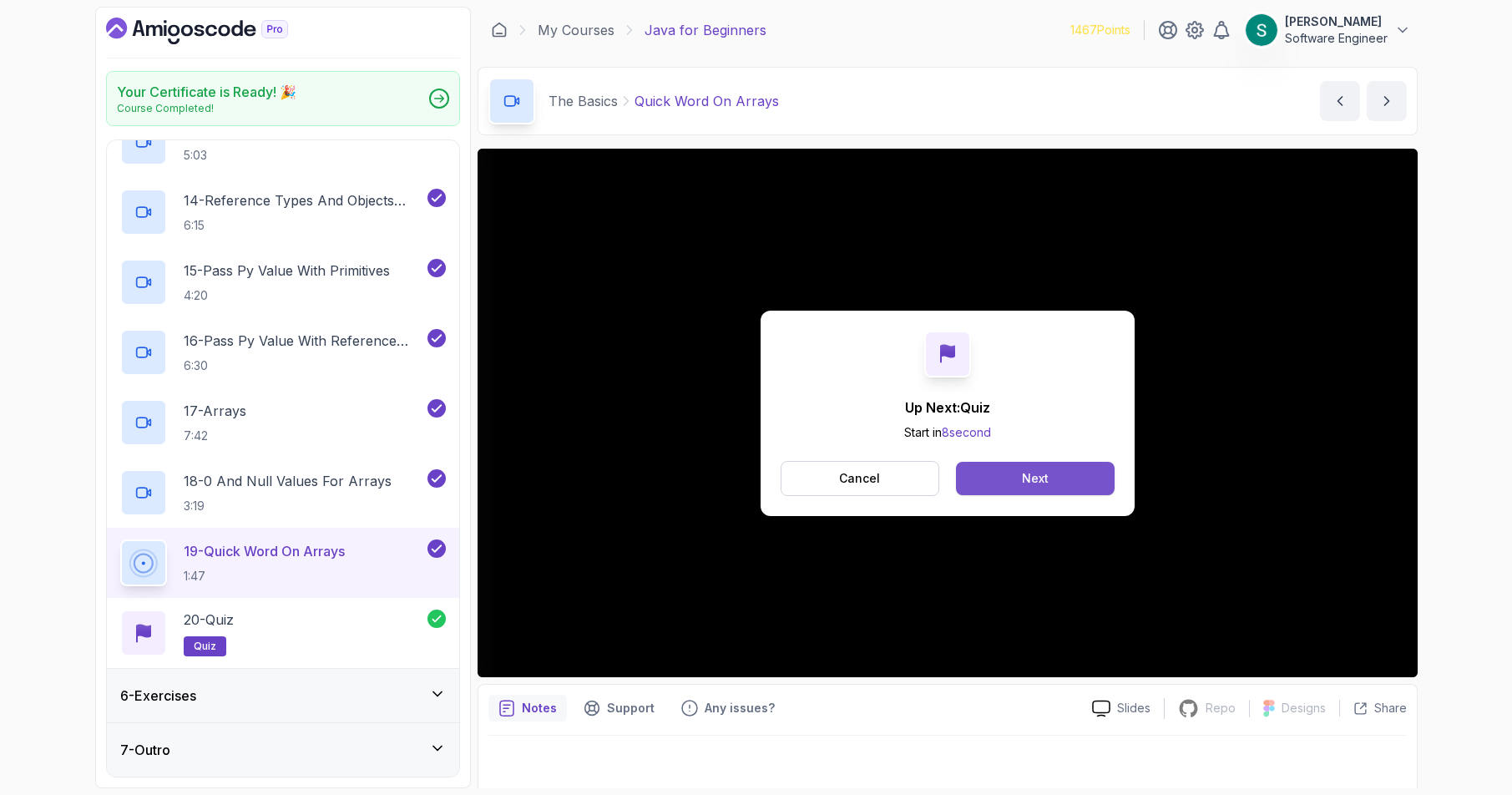
click at [1044, 491] on button "Next" at bounding box center [1035, 479] width 158 height 33
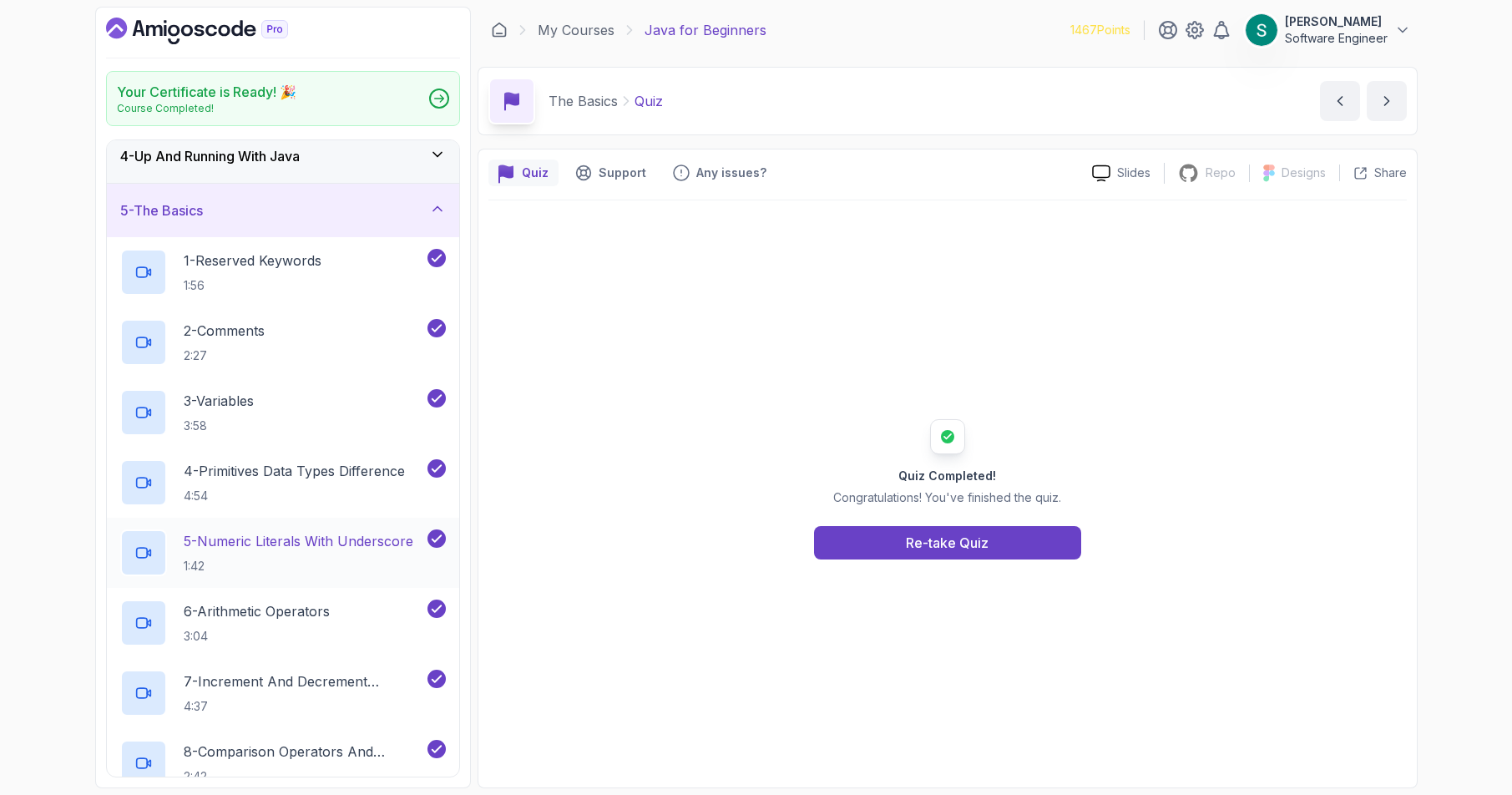
scroll to position [172, 0]
click at [574, 33] on link "My Courses" at bounding box center [576, 29] width 77 height 20
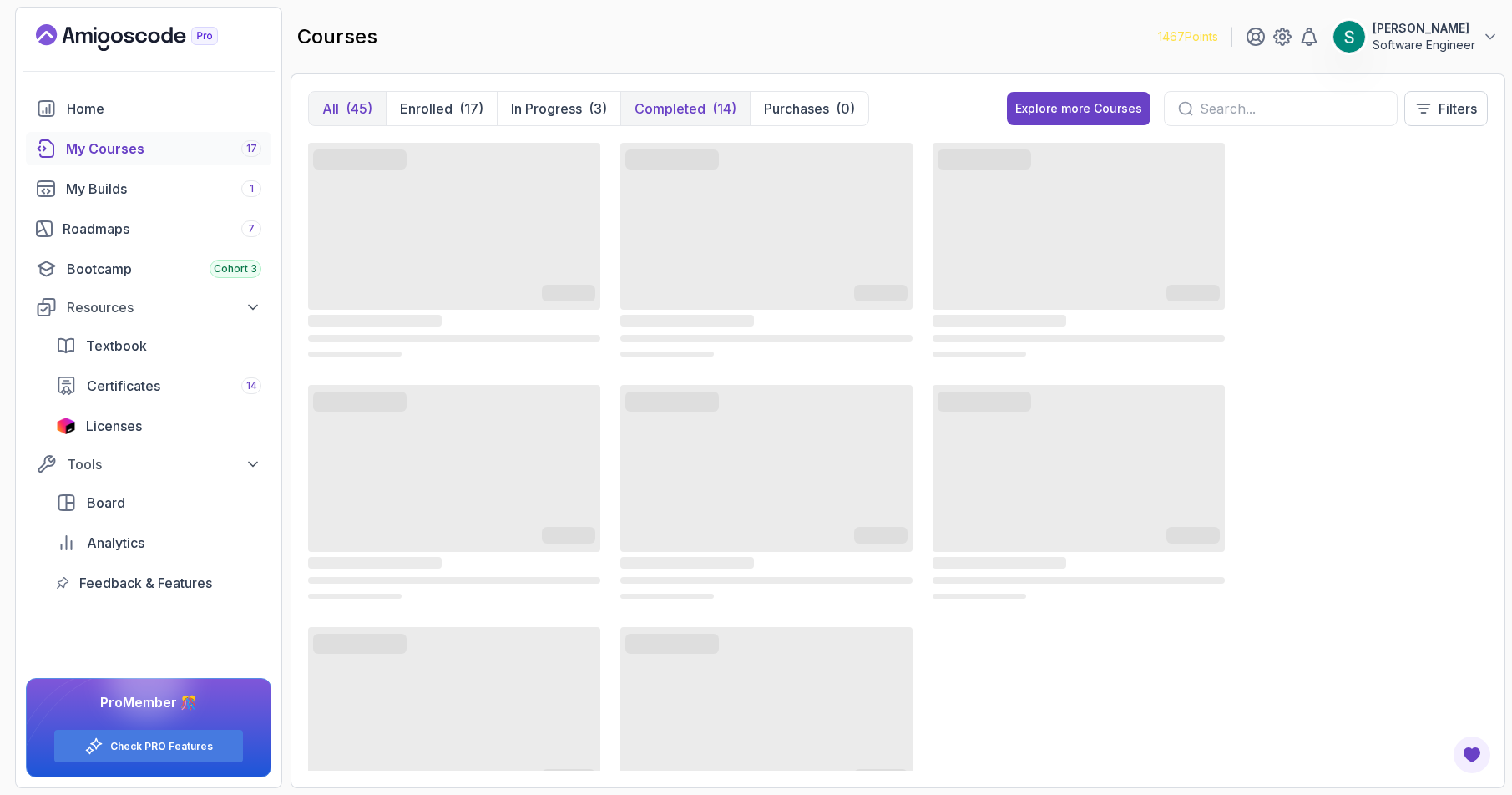
click at [695, 109] on p "Completed" at bounding box center [669, 108] width 71 height 20
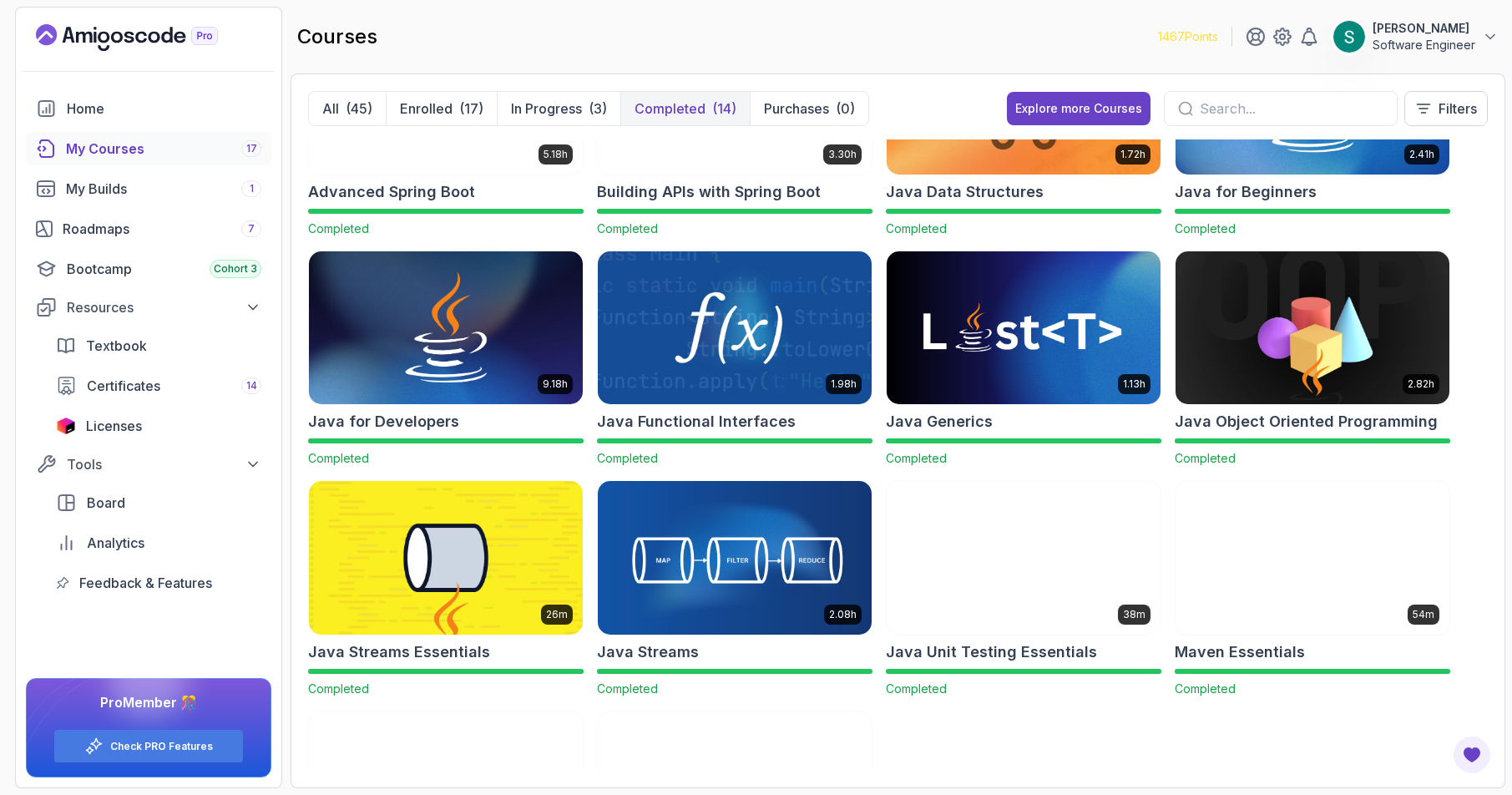
scroll to position [105, 0]
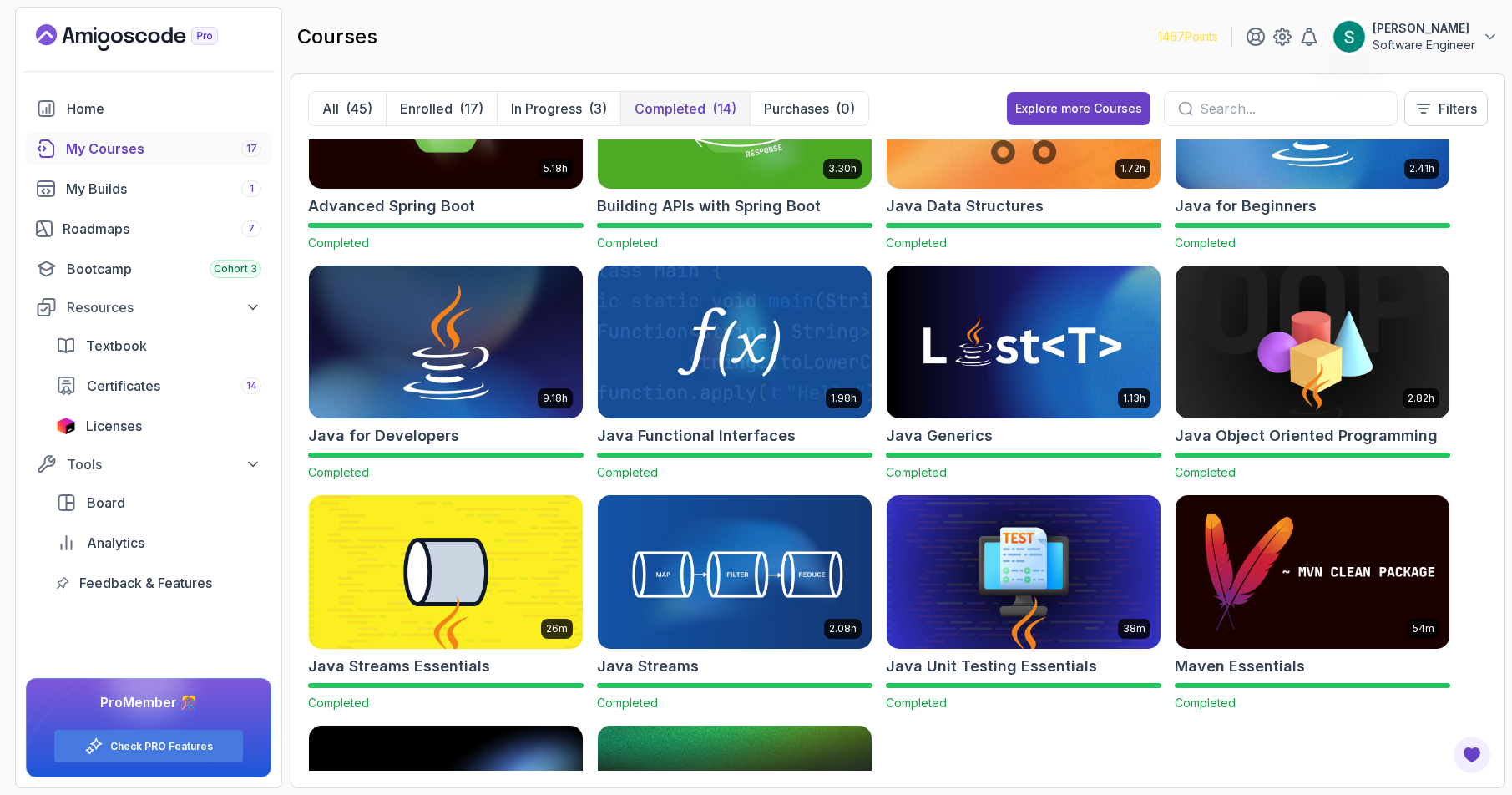
click at [512, 373] on img at bounding box center [446, 342] width 287 height 161
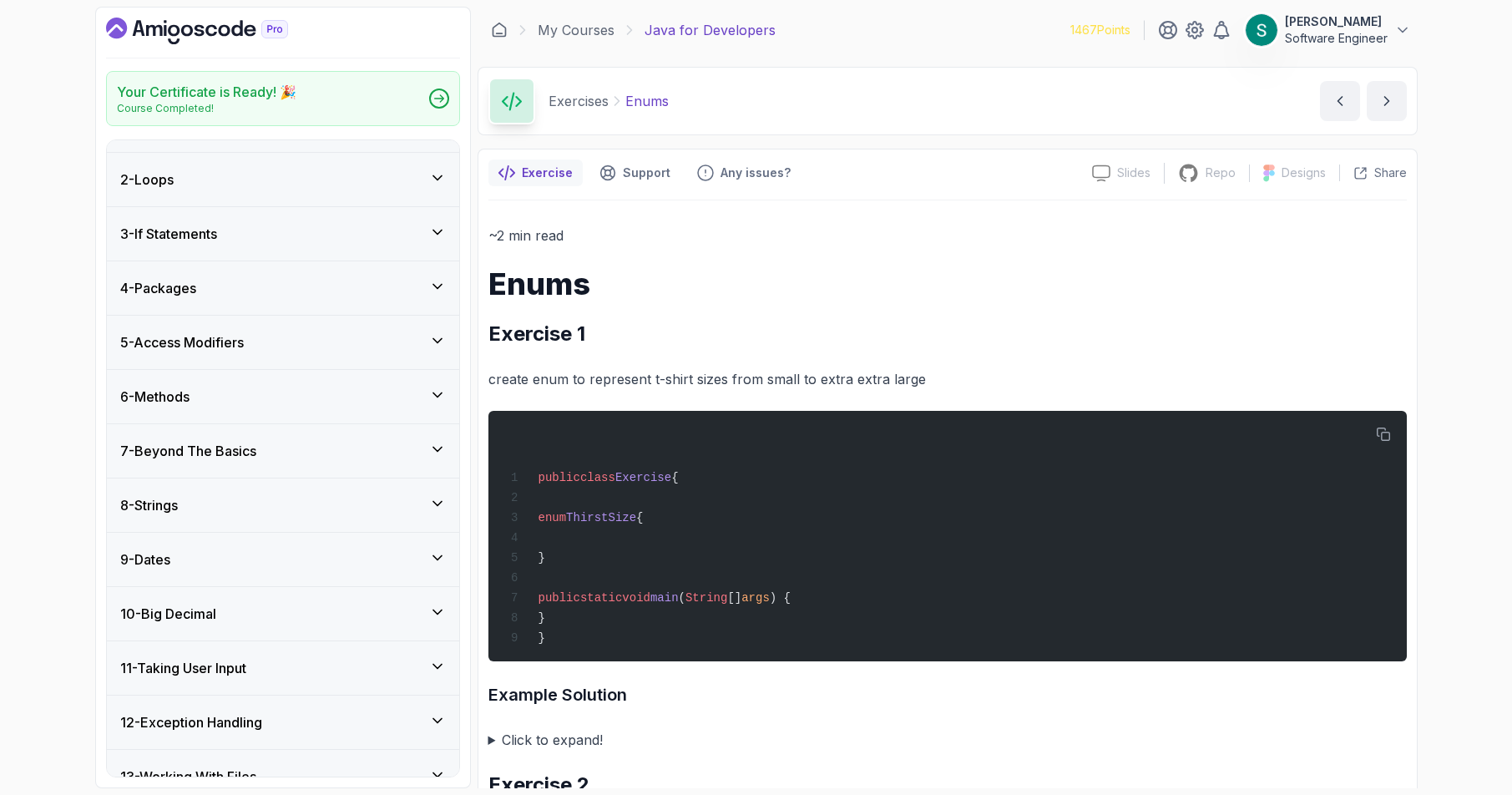
scroll to position [66, 0]
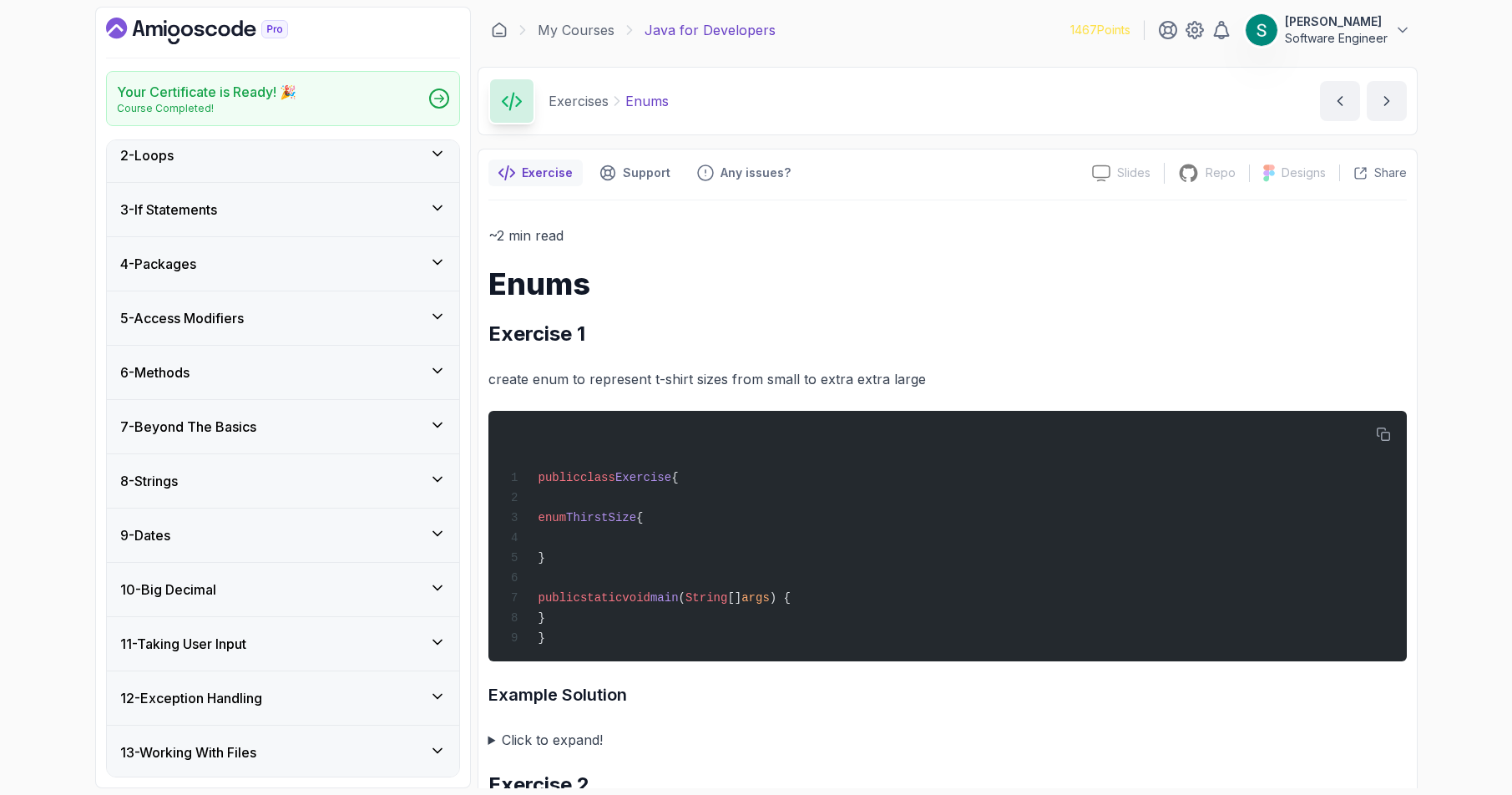
click at [437, 322] on icon at bounding box center [437, 316] width 16 height 16
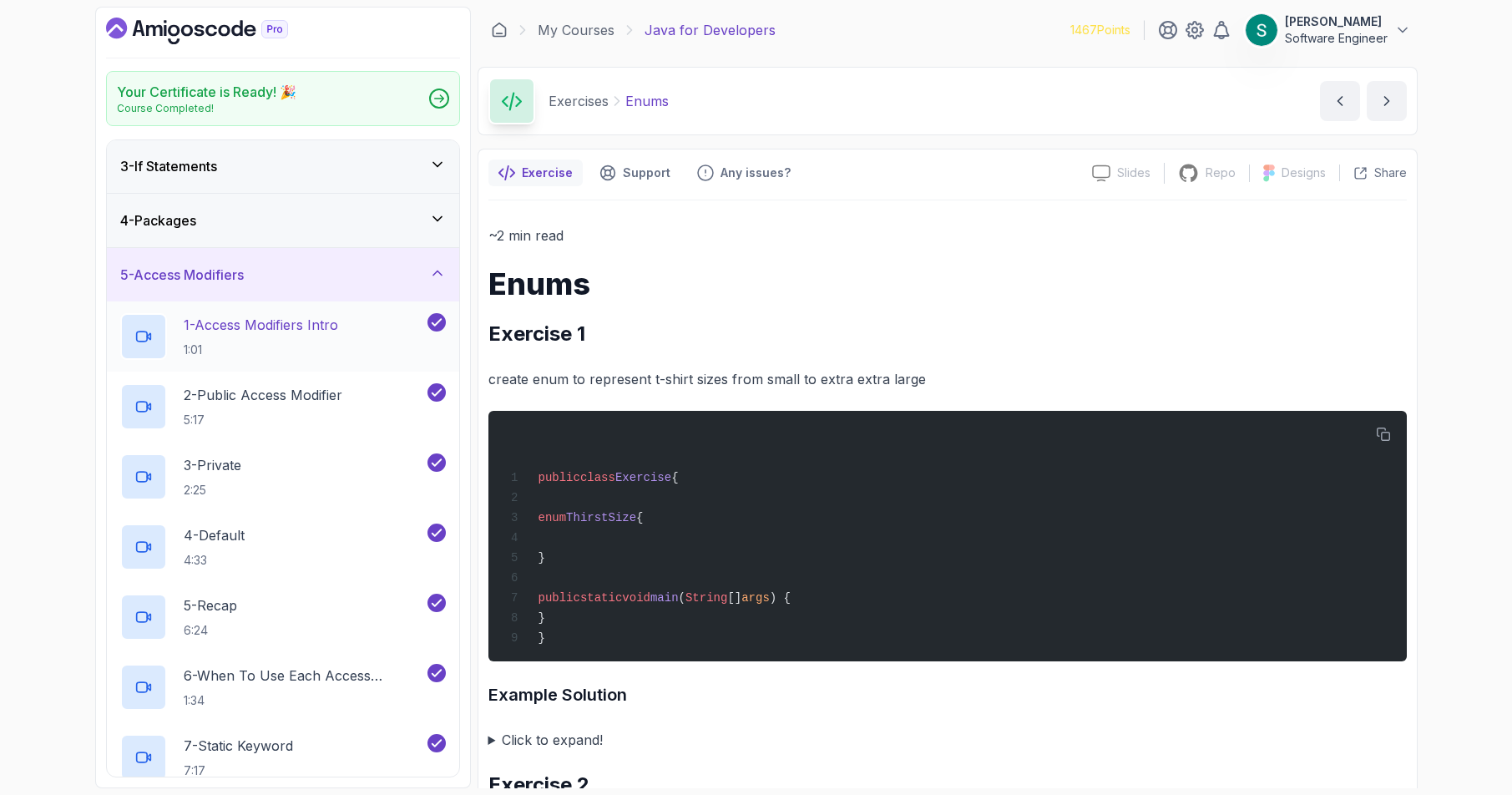
scroll to position [112, 0]
click at [399, 277] on div "5 - Access Modifiers" at bounding box center [283, 272] width 326 height 20
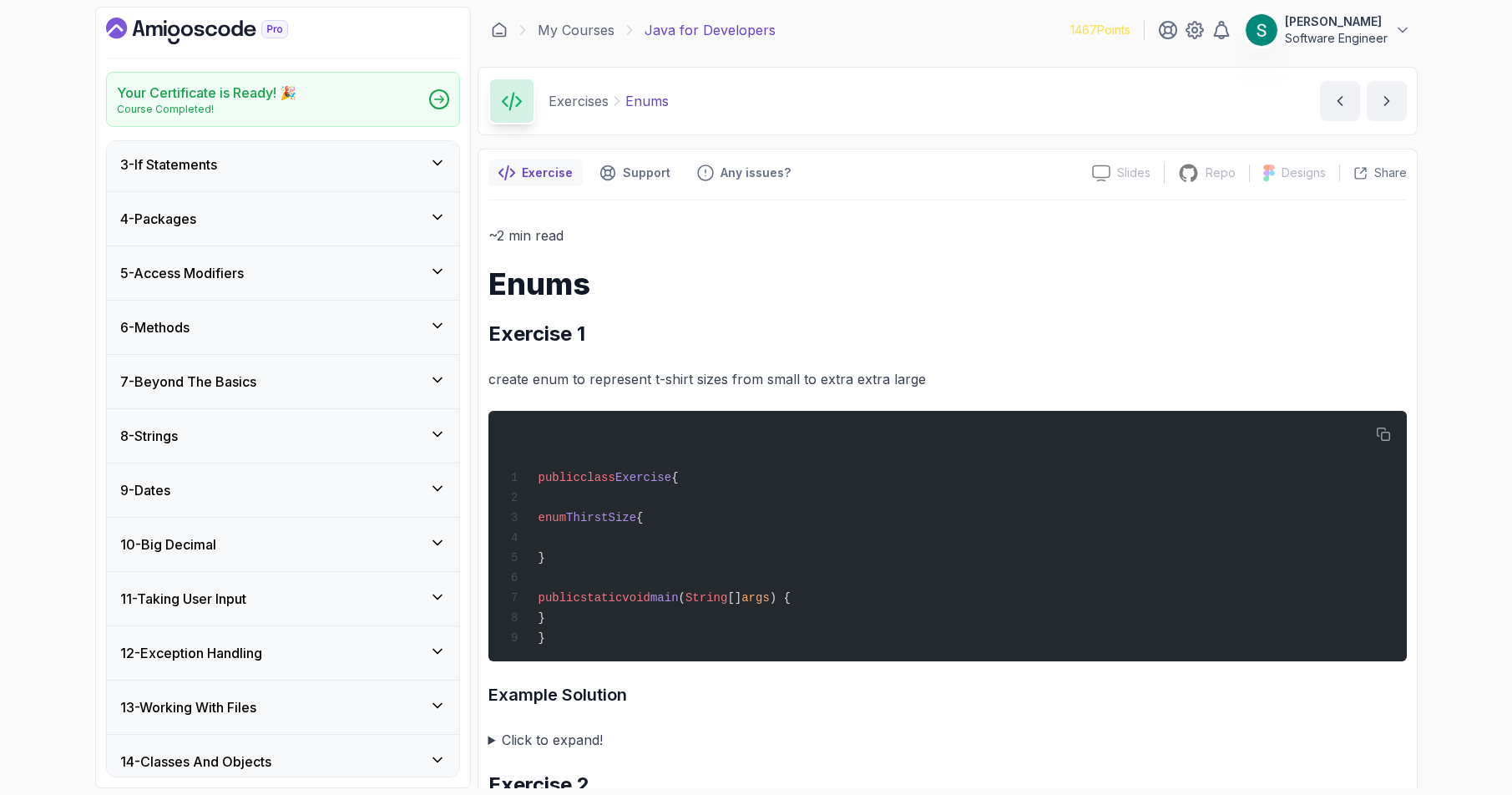
click at [418, 377] on div "7 - Beyond The Basics" at bounding box center [283, 382] width 326 height 20
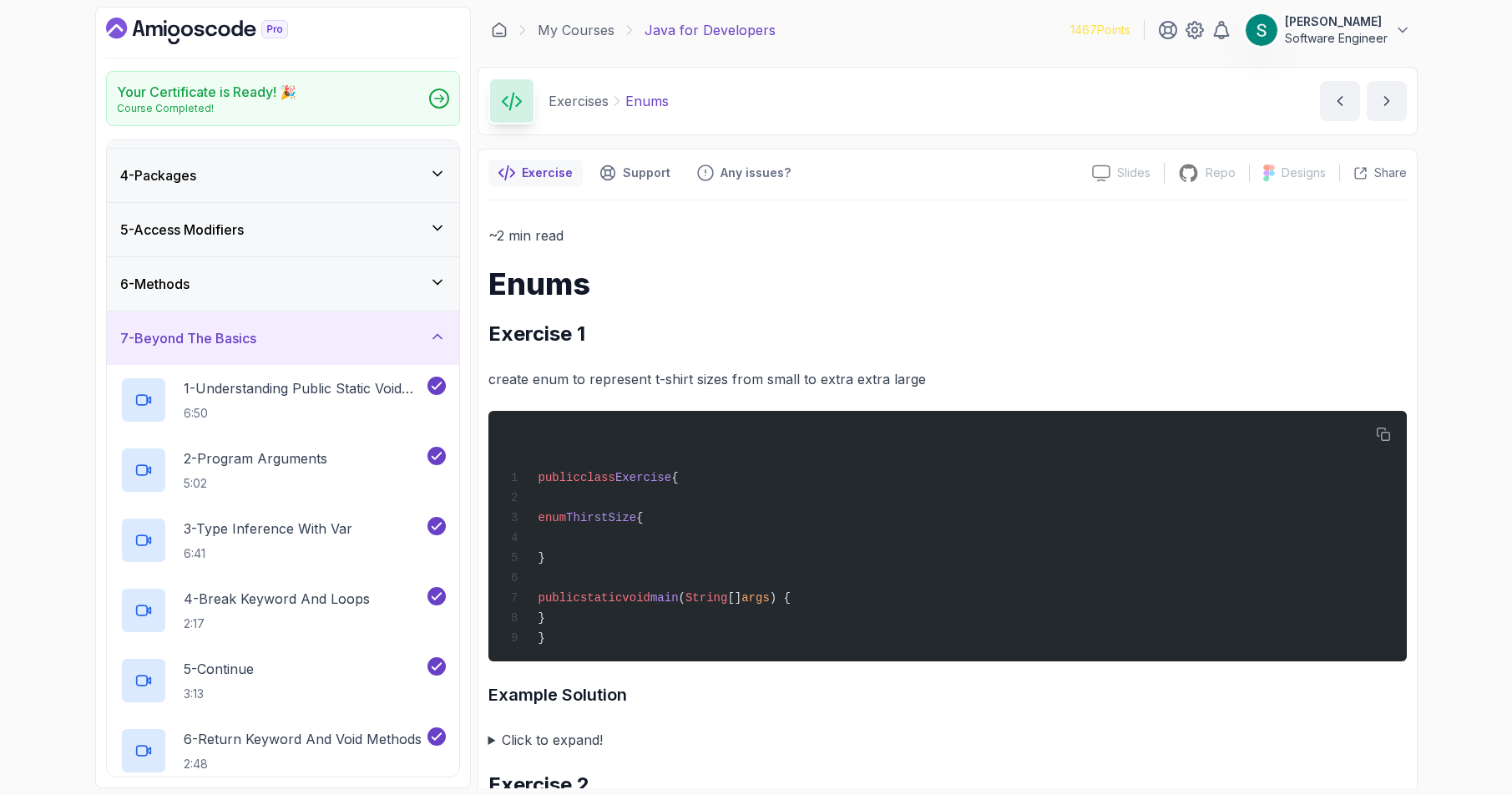
scroll to position [0, 0]
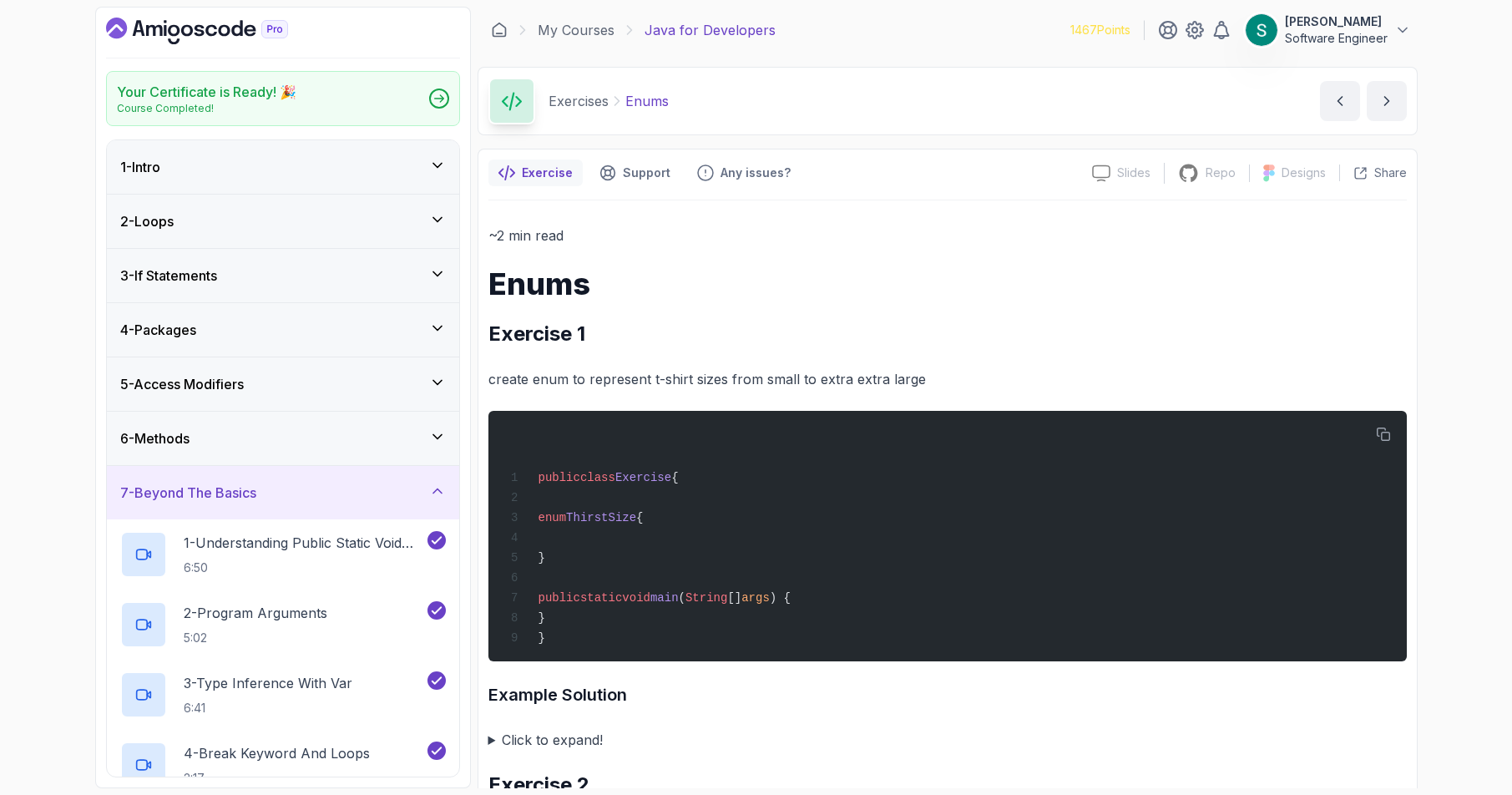
click at [431, 485] on icon at bounding box center [437, 491] width 16 height 16
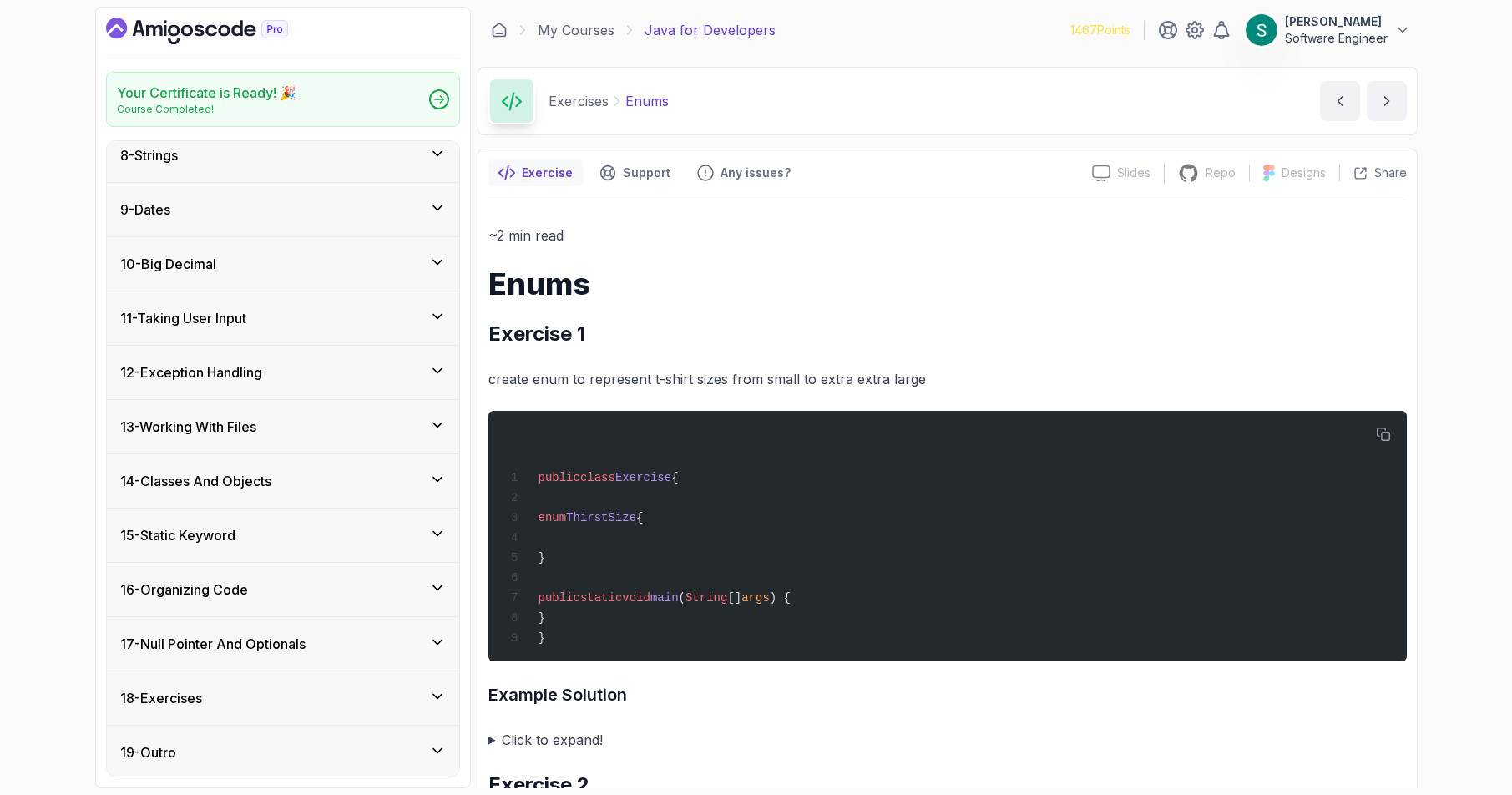
scroll to position [395, 0]
click at [603, 32] on link "My Courses" at bounding box center [576, 29] width 77 height 20
